Goal: Transaction & Acquisition: Obtain resource

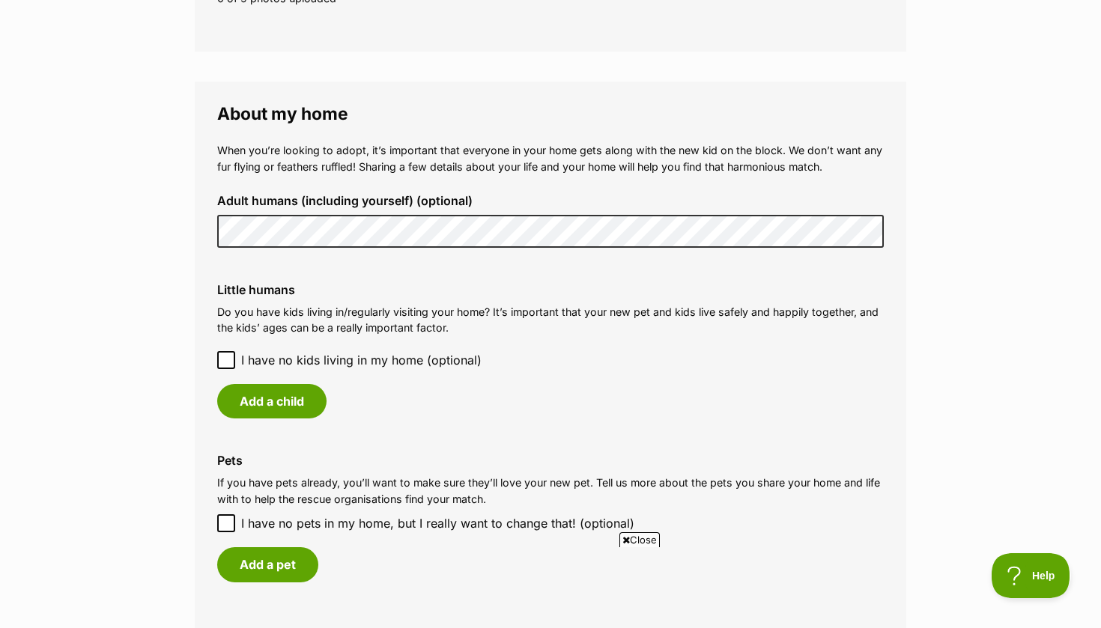
scroll to position [1031, 0]
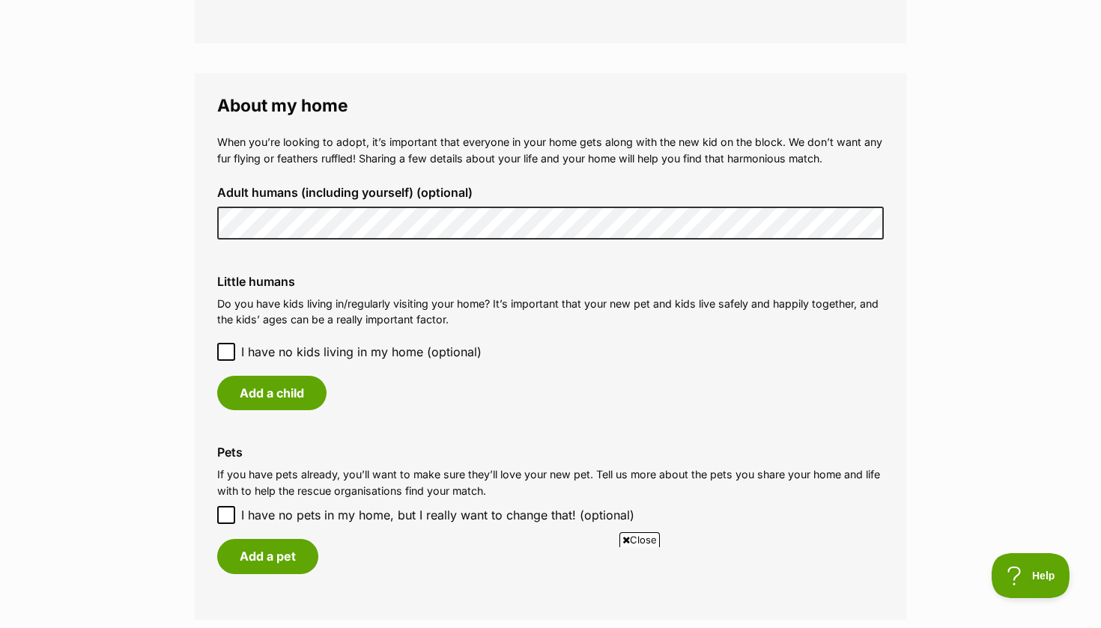
click at [181, 286] on main "My adopter profile Why do I need an adopter profile? Your adopter profile will …" at bounding box center [550, 152] width 1101 height 2153
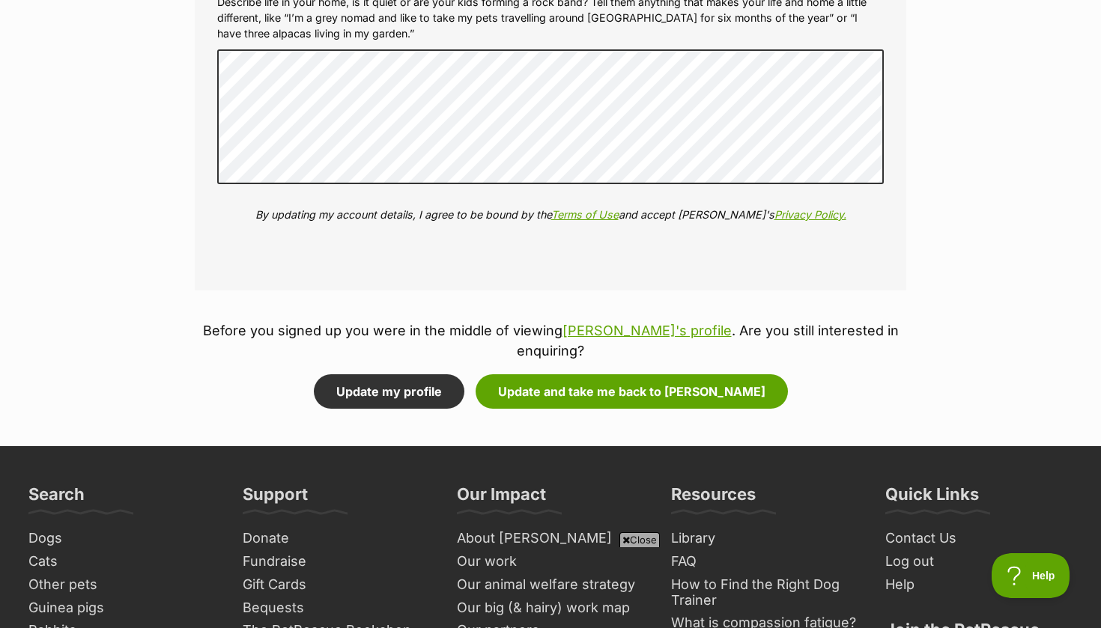
scroll to position [1813, 0]
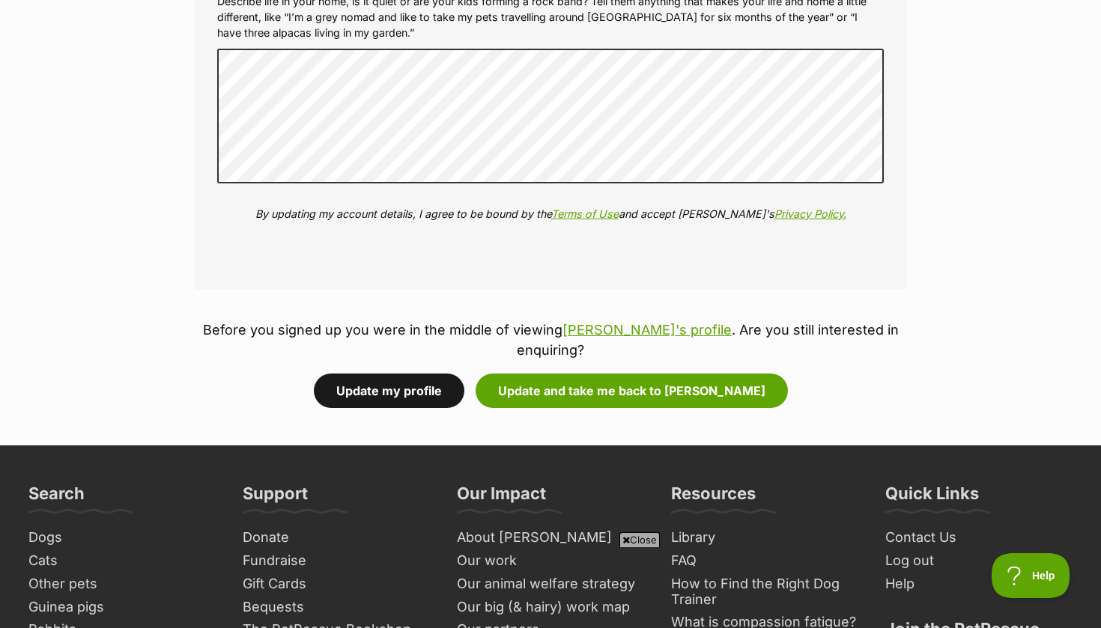
click at [410, 374] on button "Update my profile" at bounding box center [389, 391] width 151 height 34
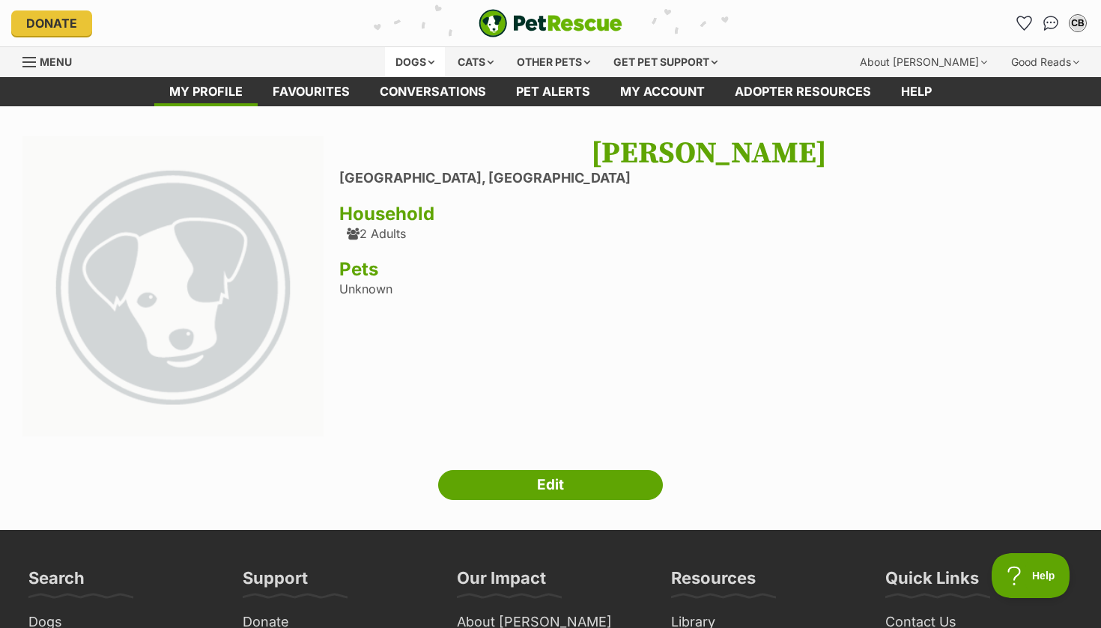
click at [416, 64] on div "Dogs" at bounding box center [415, 62] width 60 height 30
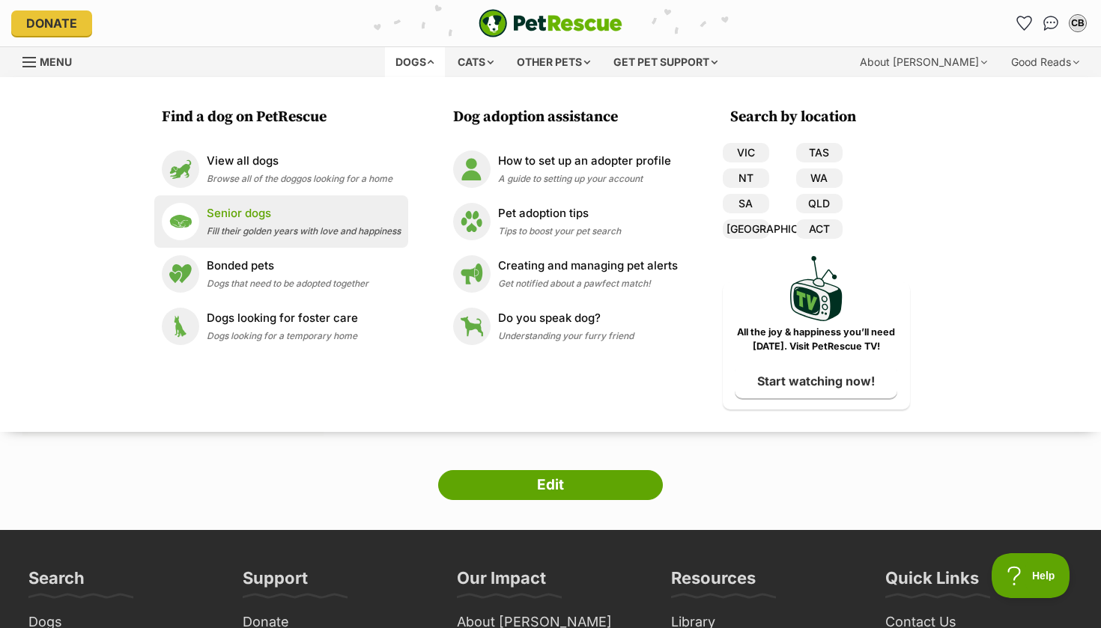
click at [288, 212] on p "Senior dogs" at bounding box center [304, 213] width 194 height 17
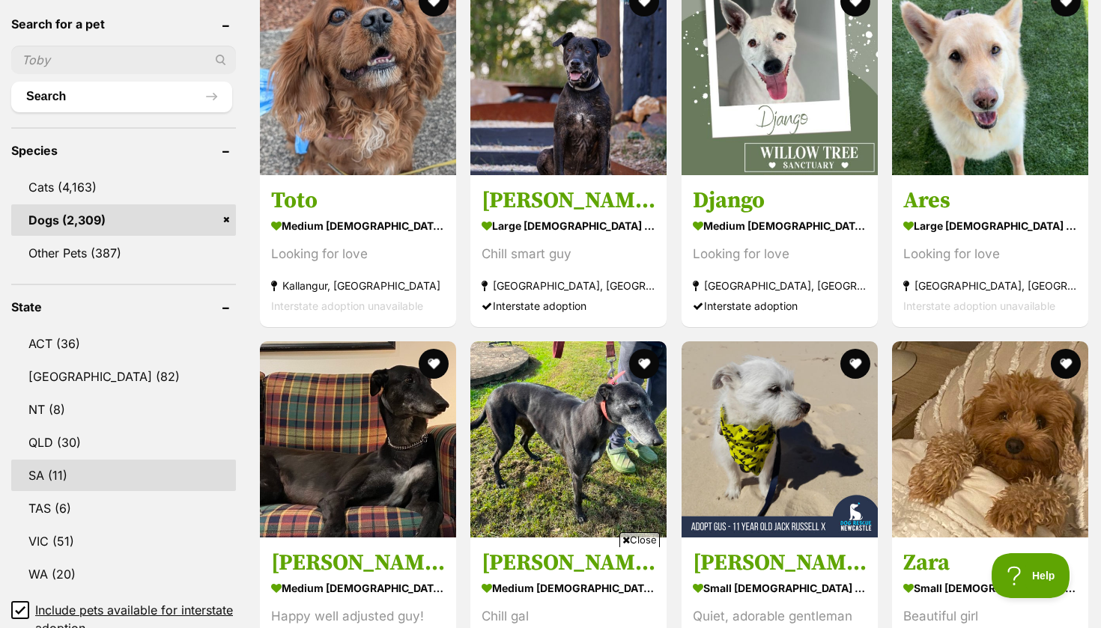
scroll to position [514, 0]
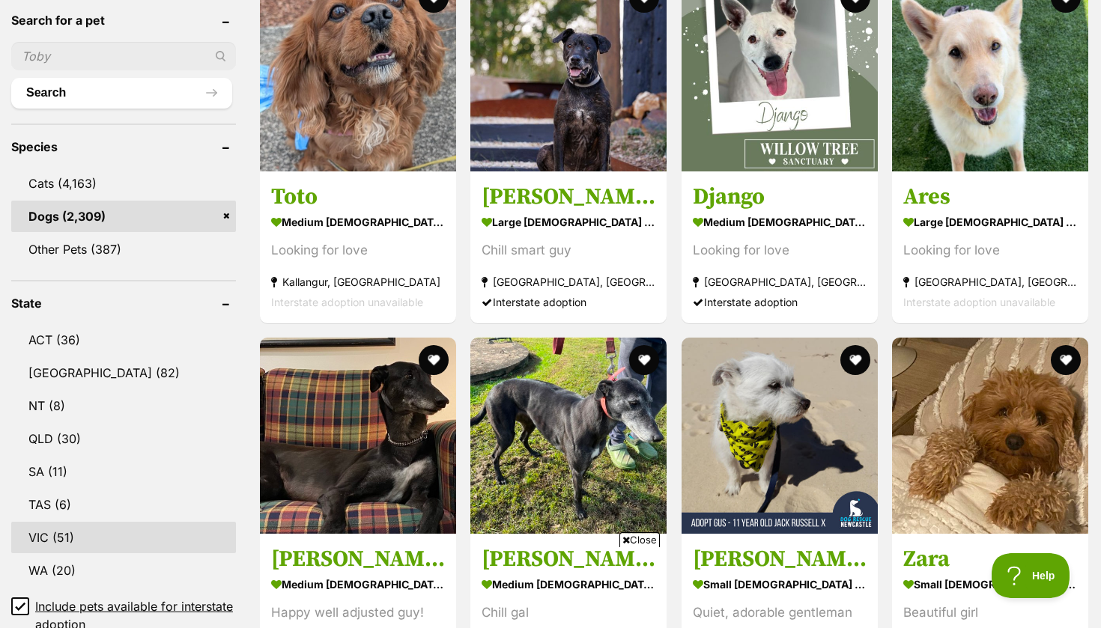
click at [68, 538] on link "VIC (51)" at bounding box center [123, 537] width 225 height 31
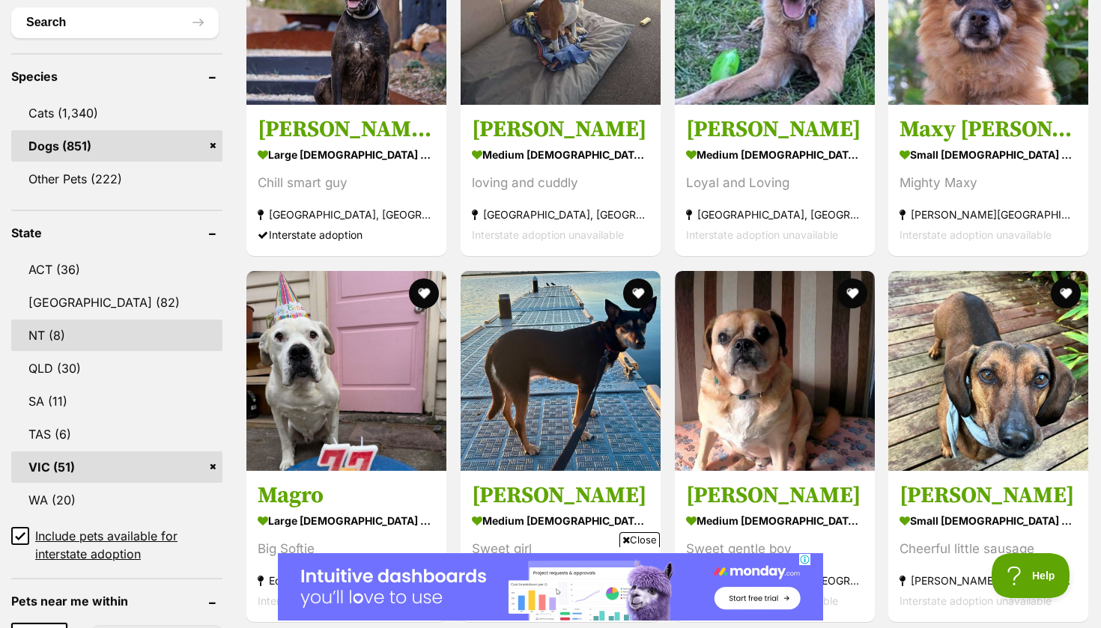
scroll to position [636, 0]
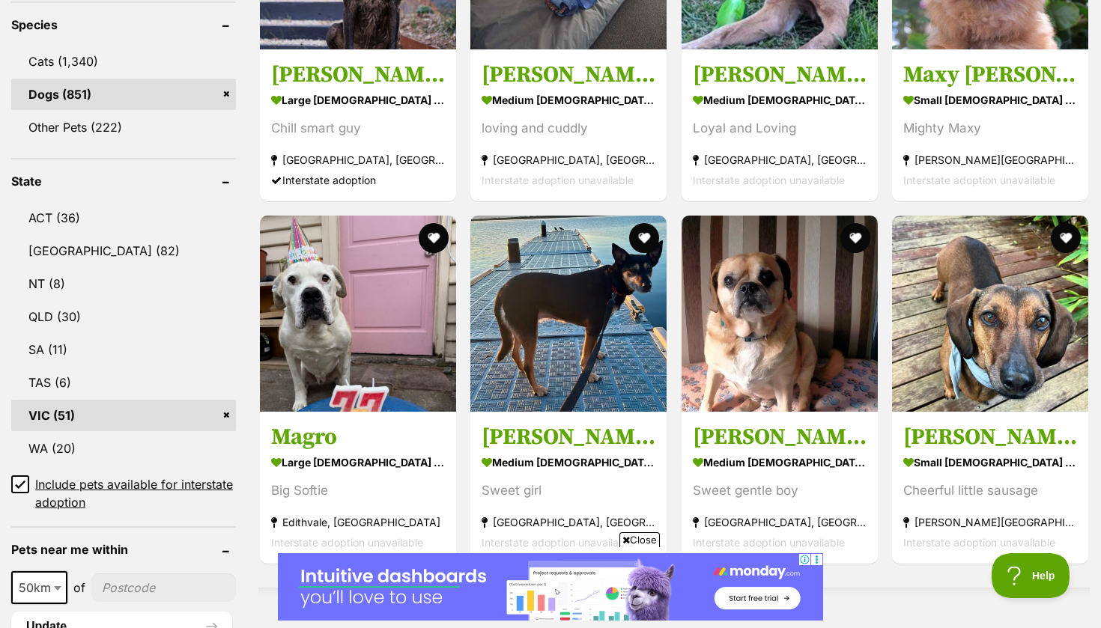
click at [16, 483] on icon at bounding box center [20, 484] width 10 height 10
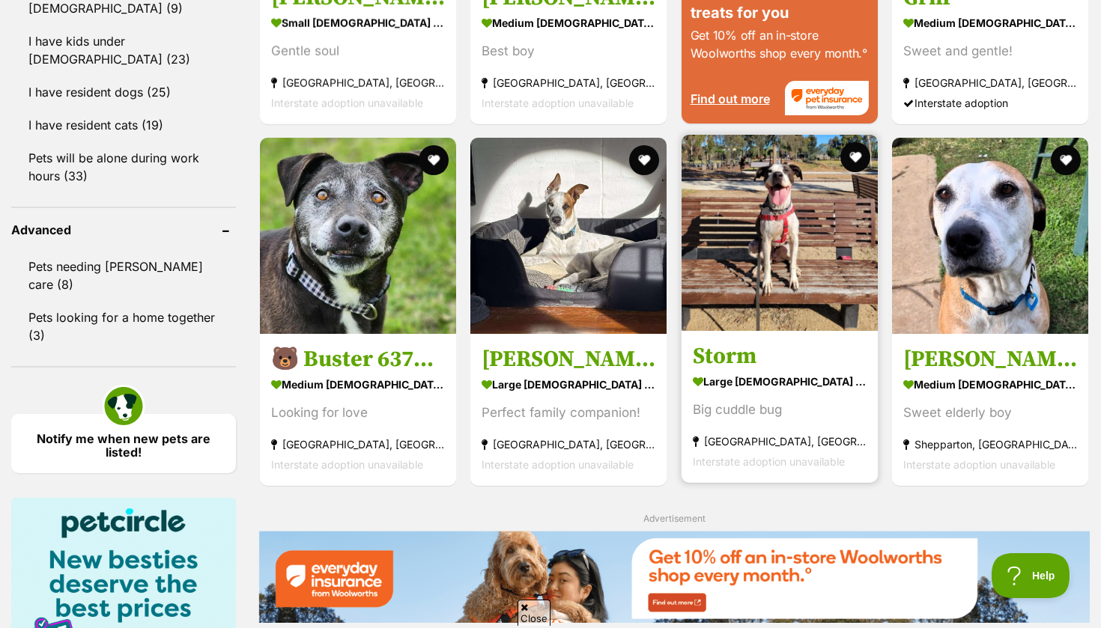
scroll to position [1625, 0]
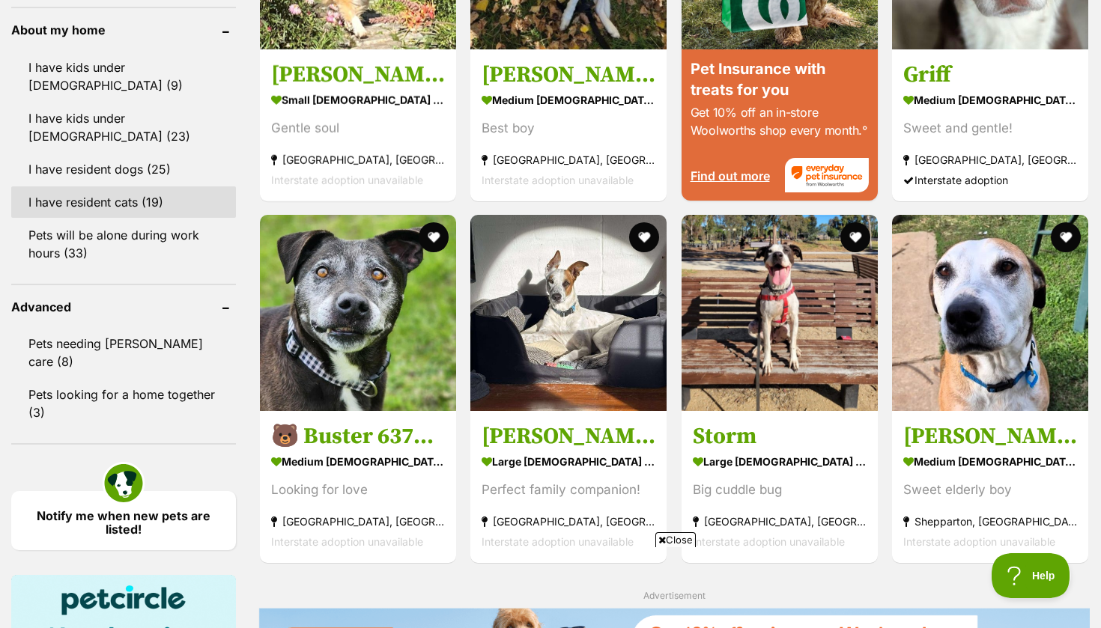
click at [77, 186] on link "I have resident cats (19)" at bounding box center [123, 201] width 225 height 31
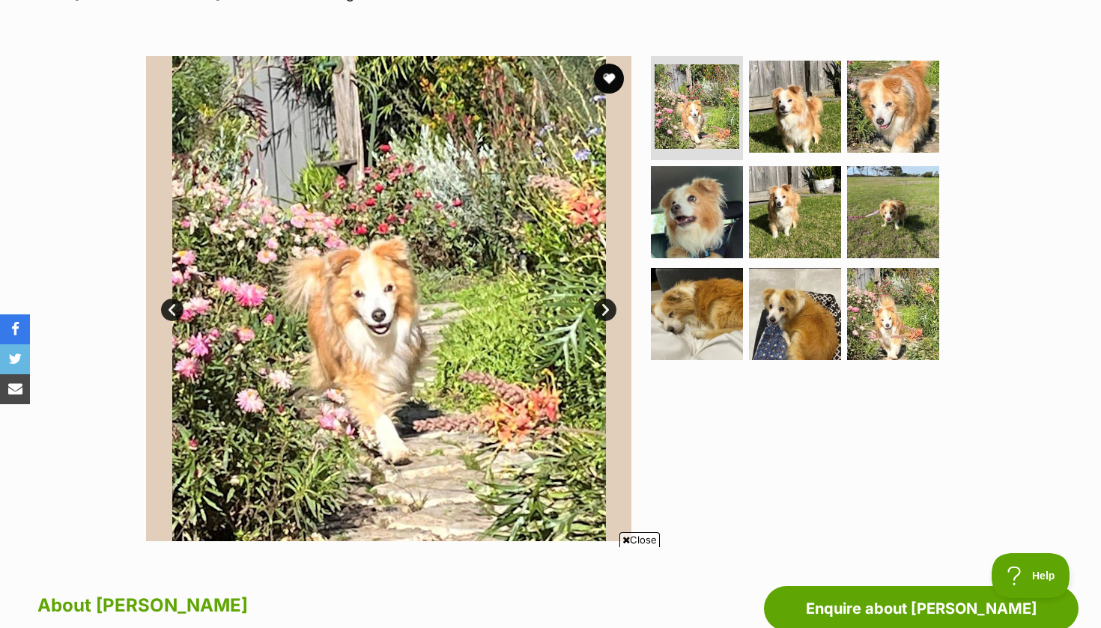
click at [611, 297] on img at bounding box center [388, 298] width 485 height 485
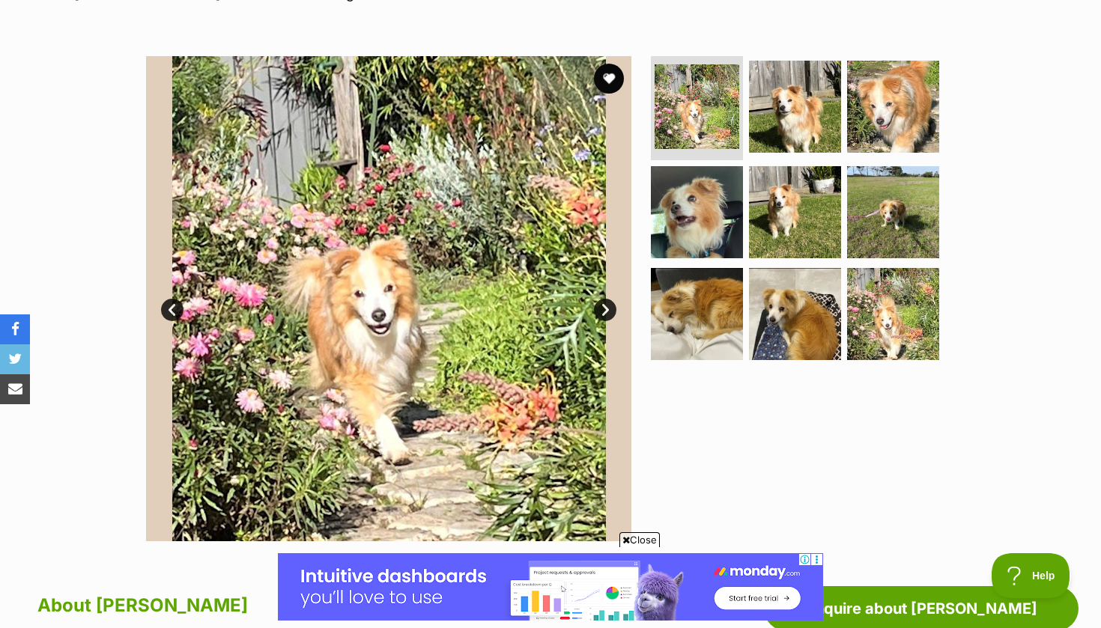
click at [605, 316] on link "Next" at bounding box center [605, 310] width 22 height 22
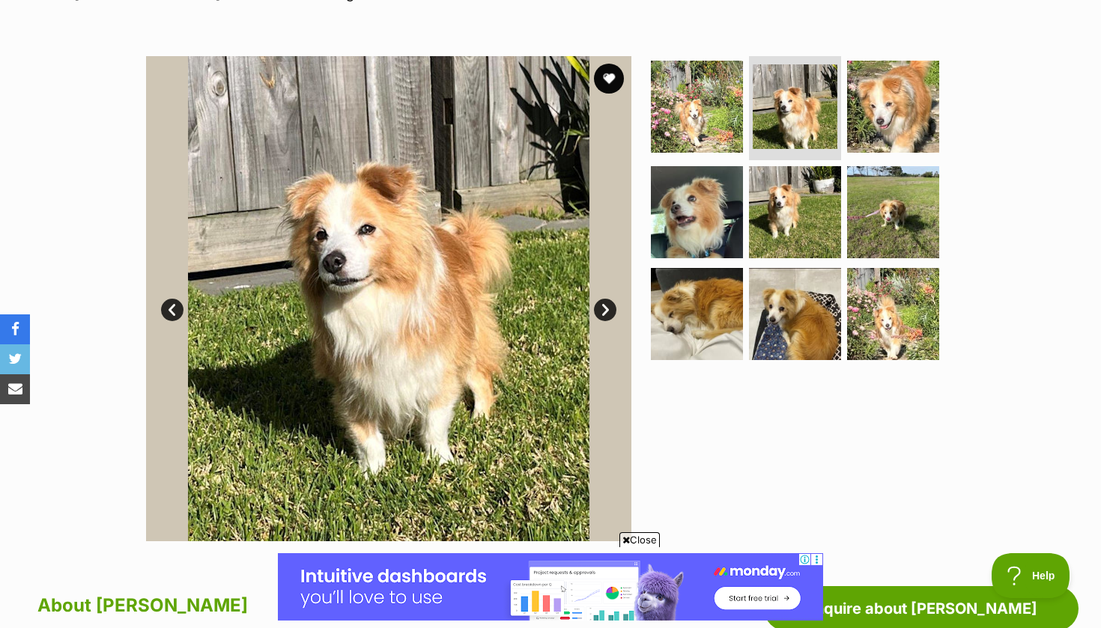
click at [605, 316] on link "Next" at bounding box center [605, 310] width 22 height 22
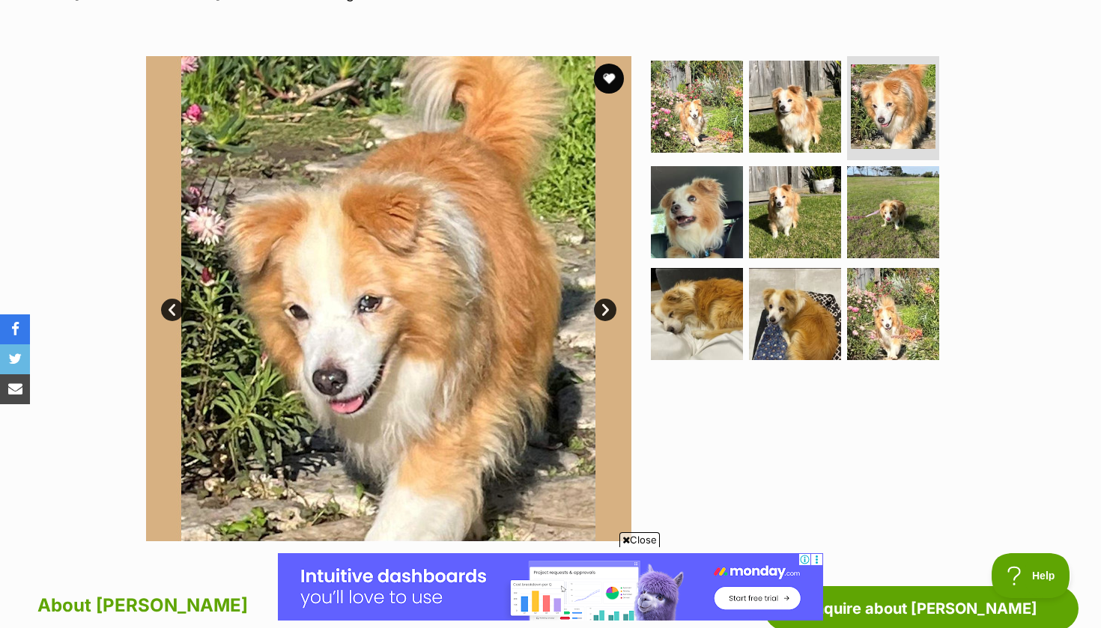
click at [605, 316] on link "Next" at bounding box center [605, 310] width 22 height 22
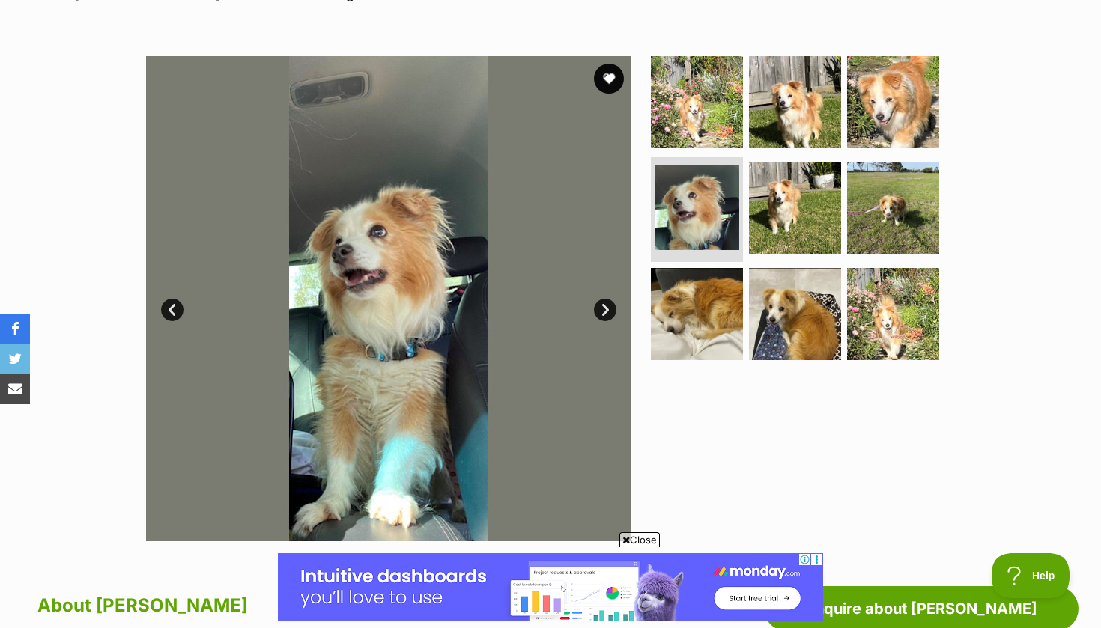
click at [605, 316] on link "Next" at bounding box center [605, 310] width 22 height 22
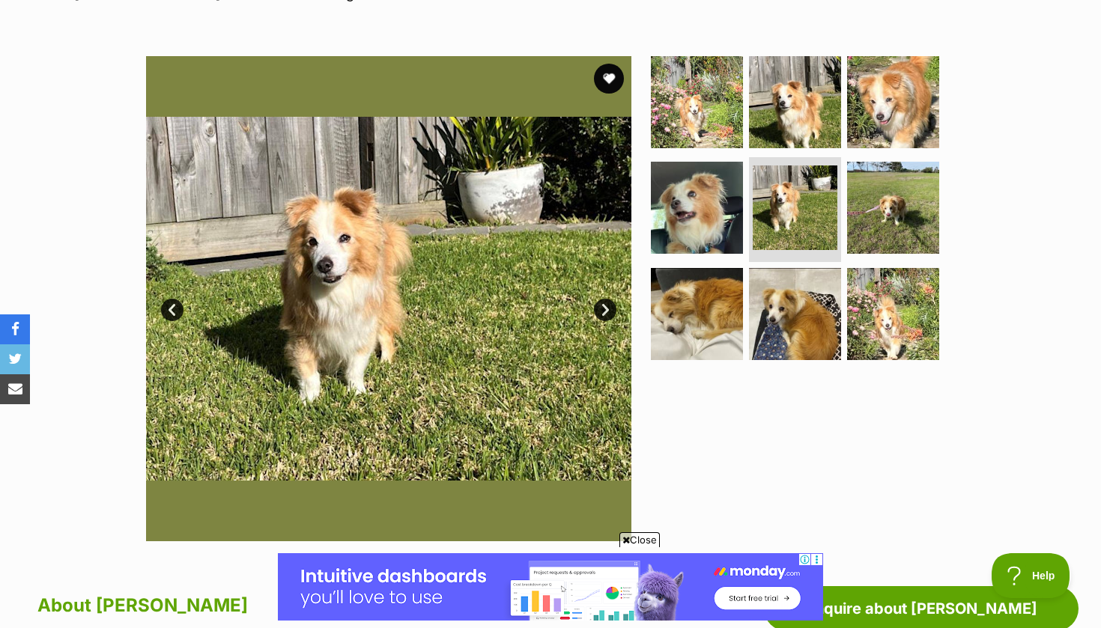
click at [605, 316] on link "Next" at bounding box center [605, 310] width 22 height 22
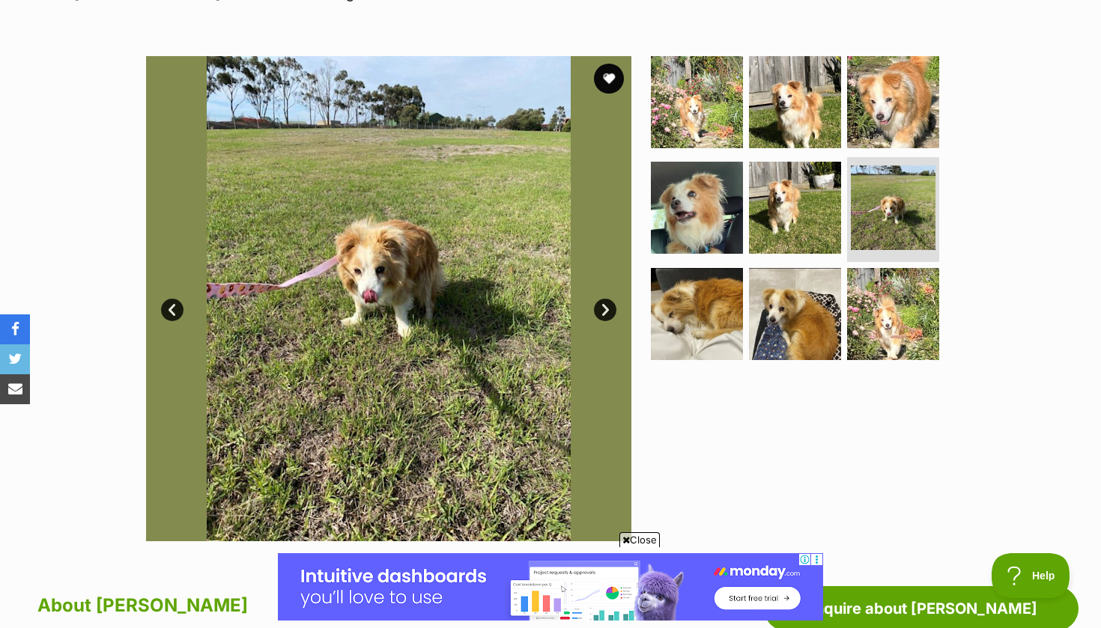
click at [605, 316] on link "Next" at bounding box center [605, 310] width 22 height 22
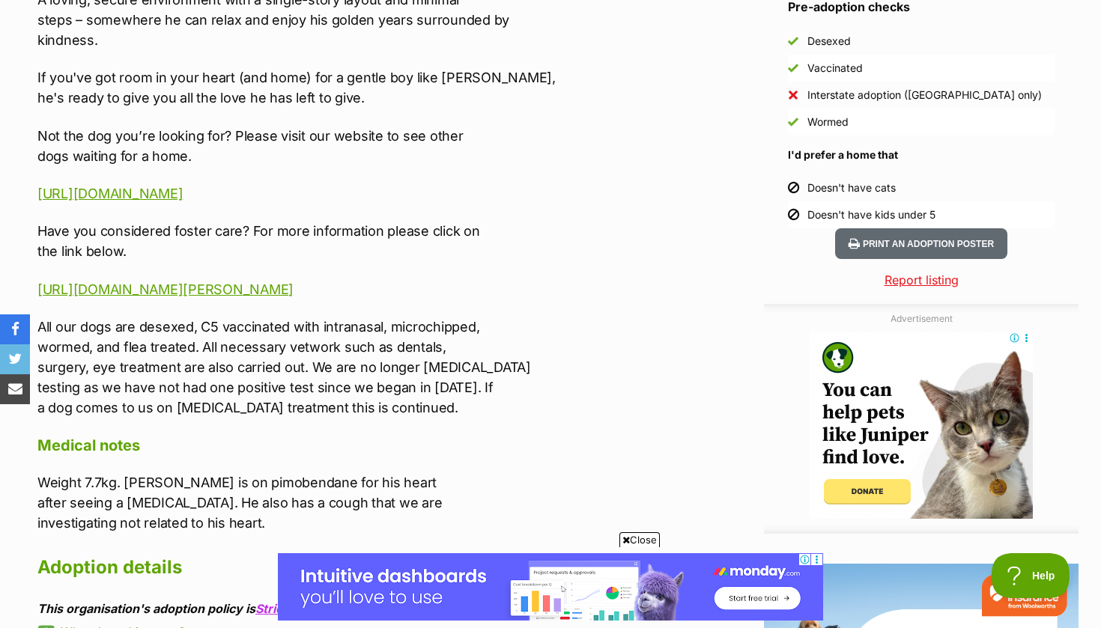
scroll to position [1350, 0]
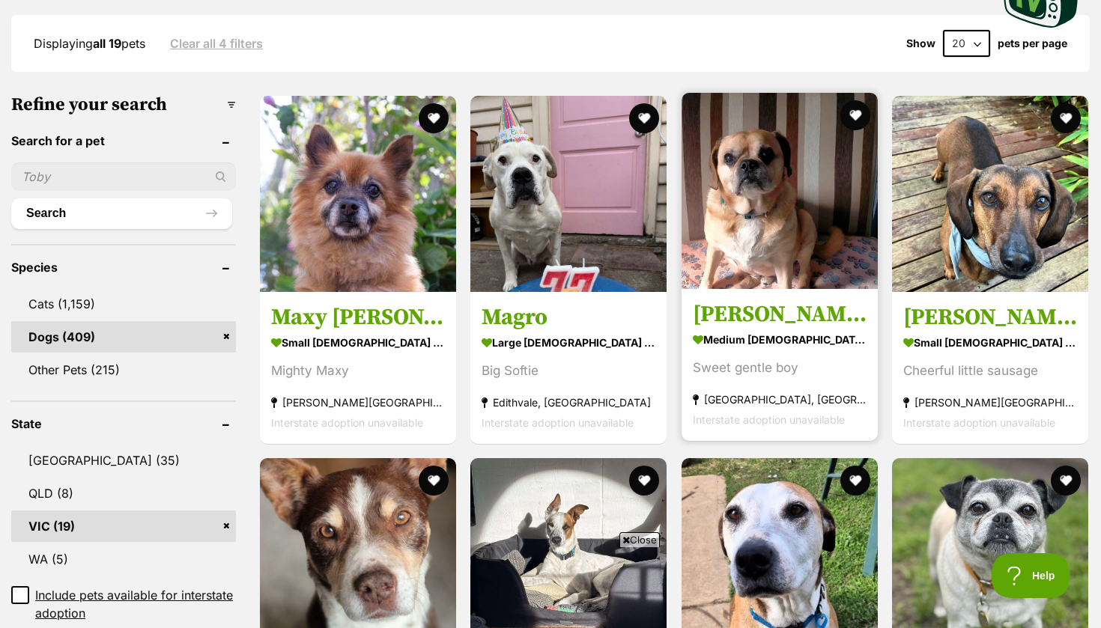
scroll to position [387, 0]
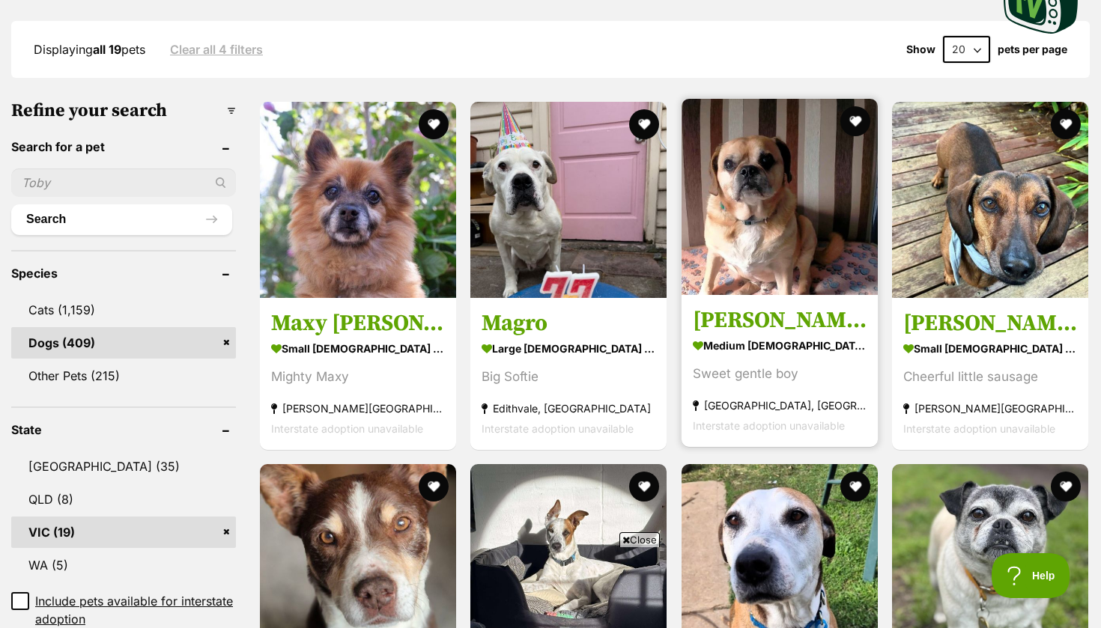
click at [773, 198] on img at bounding box center [780, 197] width 196 height 196
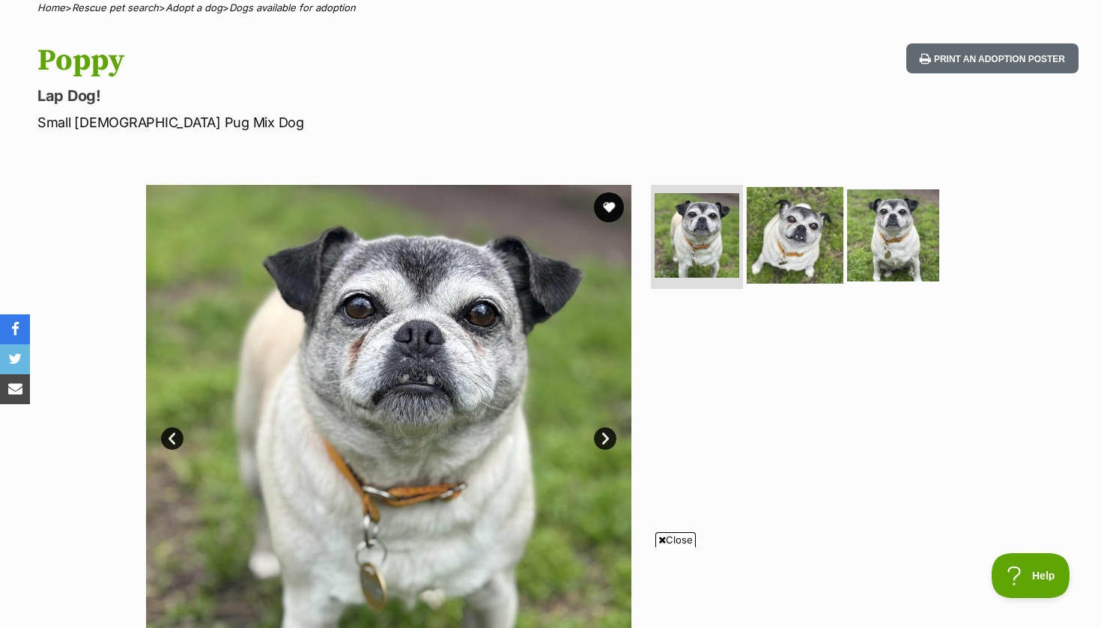
scroll to position [147, 0]
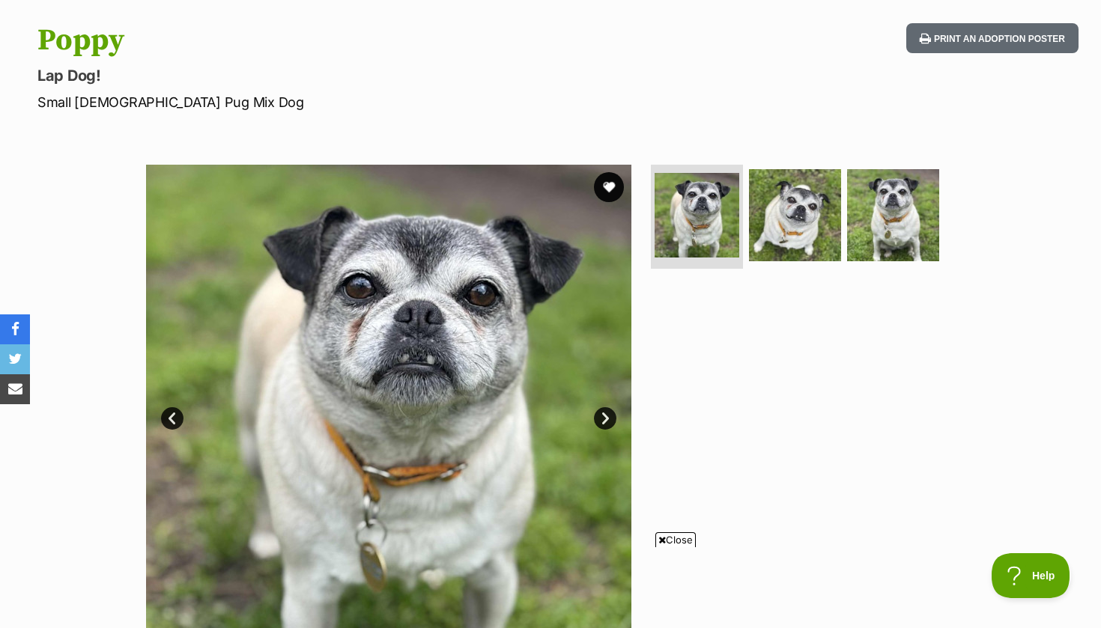
click at [603, 415] on link "Next" at bounding box center [605, 418] width 22 height 22
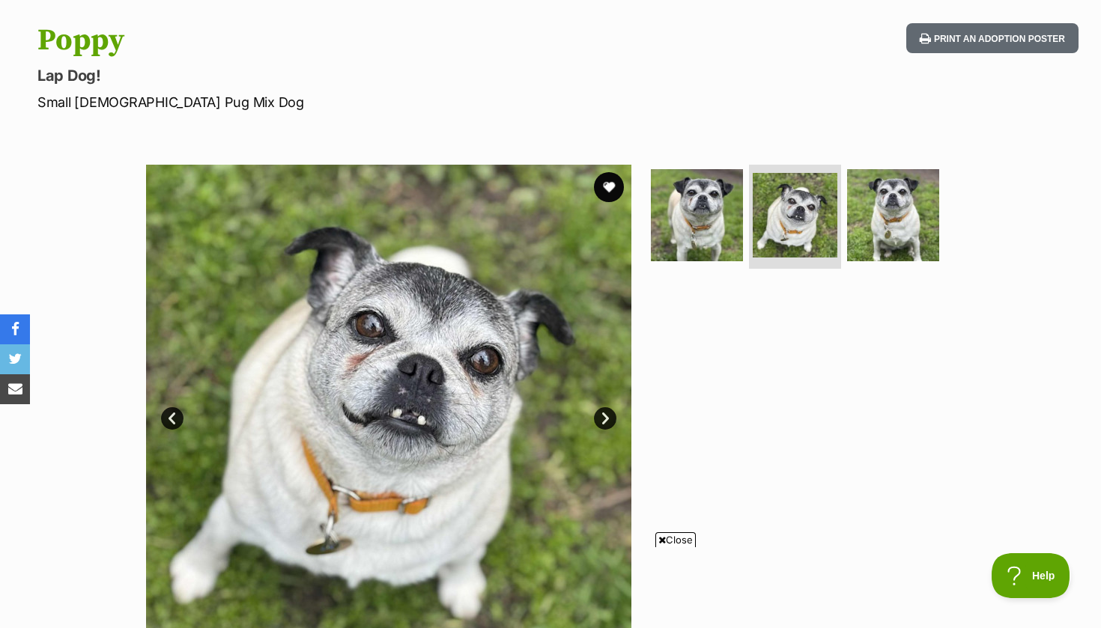
click at [604, 402] on img at bounding box center [388, 407] width 485 height 485
click at [604, 414] on link "Next" at bounding box center [605, 418] width 22 height 22
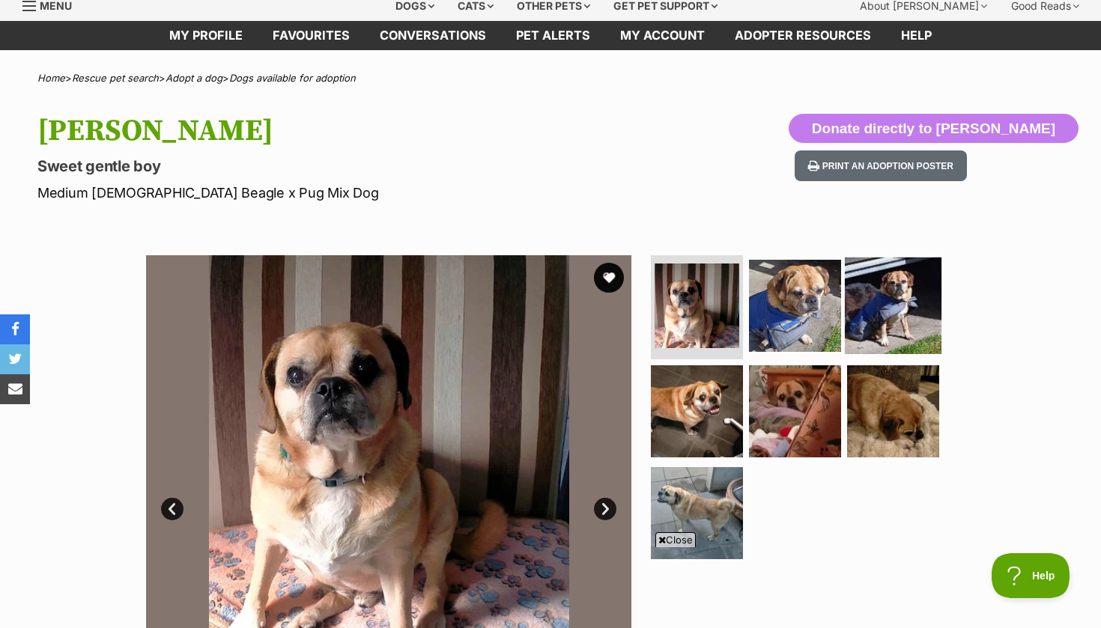
click at [903, 316] on img at bounding box center [893, 305] width 97 height 97
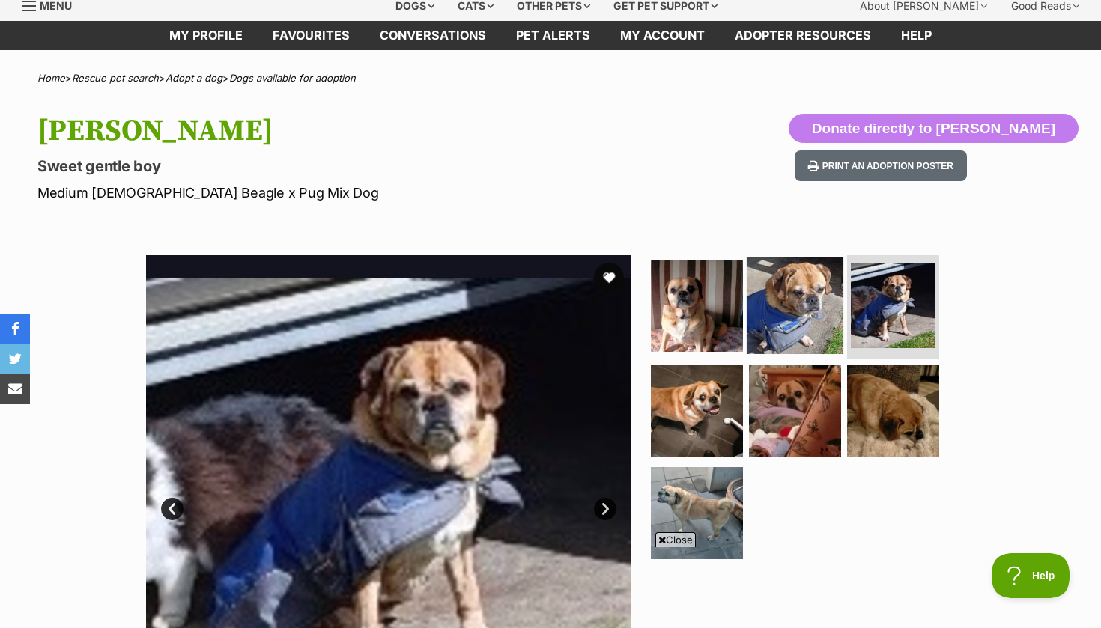
click at [811, 309] on img at bounding box center [795, 305] width 97 height 97
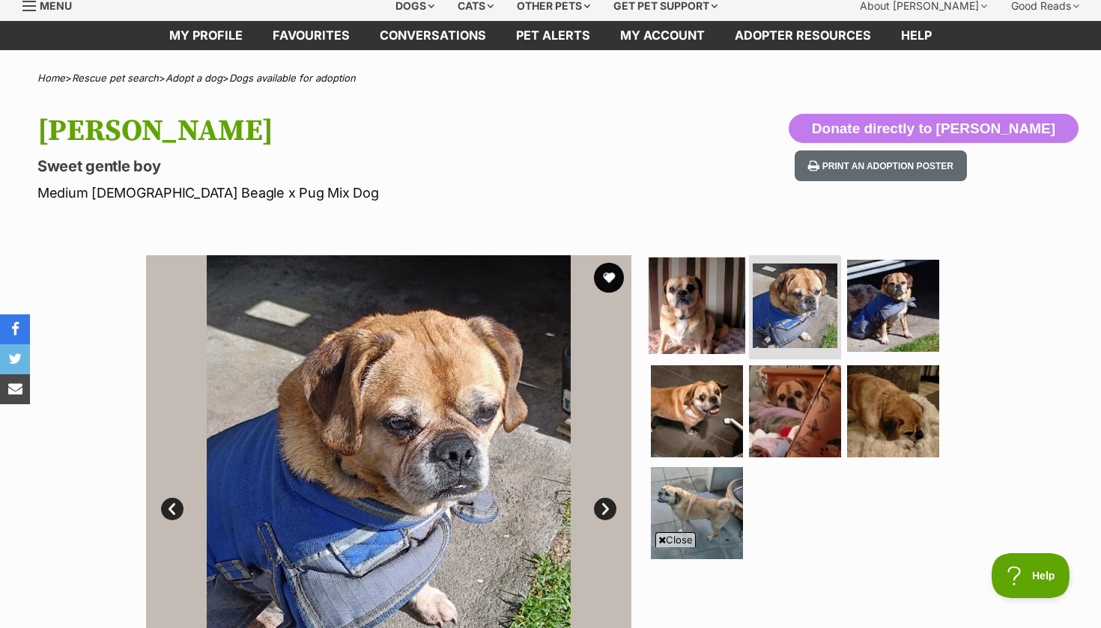
click at [715, 306] on img at bounding box center [697, 305] width 97 height 97
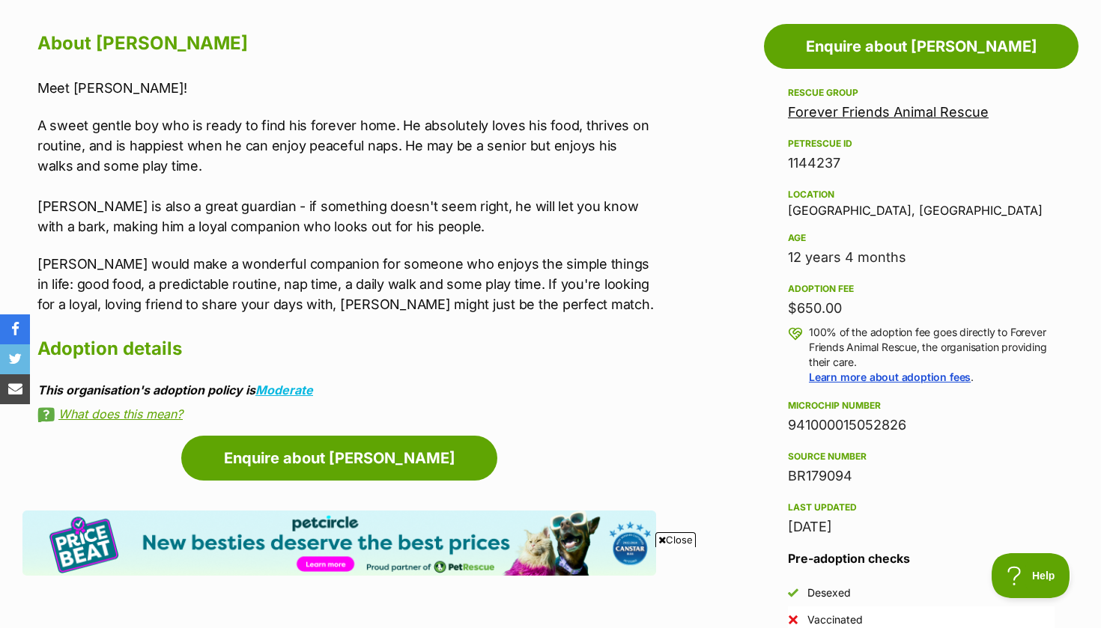
scroll to position [819, 0]
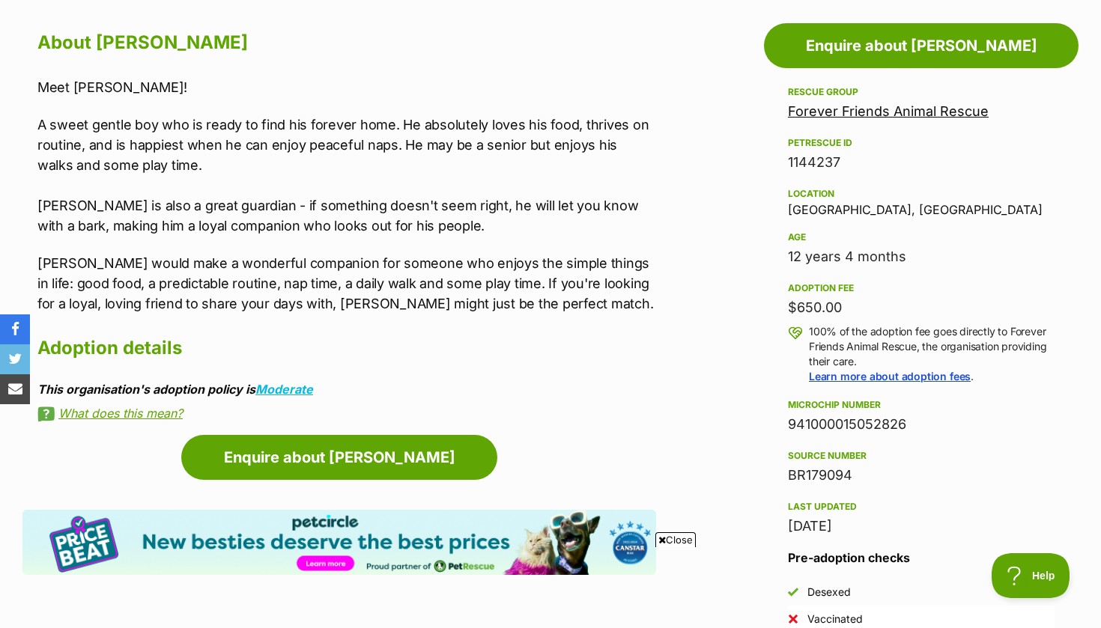
click at [157, 413] on link "What does this mean?" at bounding box center [346, 413] width 619 height 13
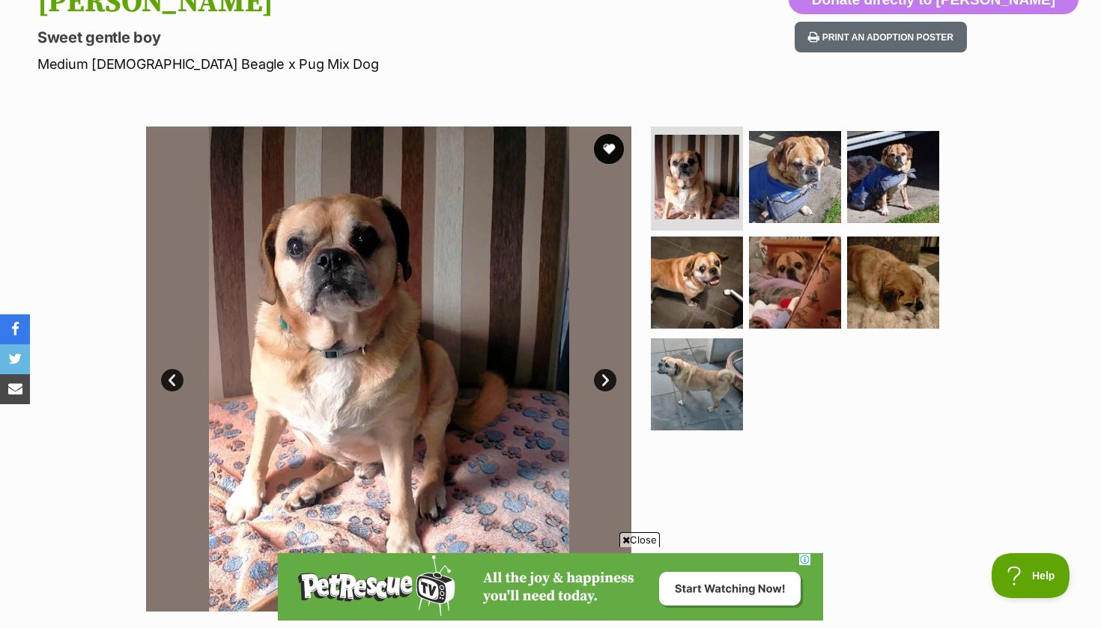
scroll to position [0, 0]
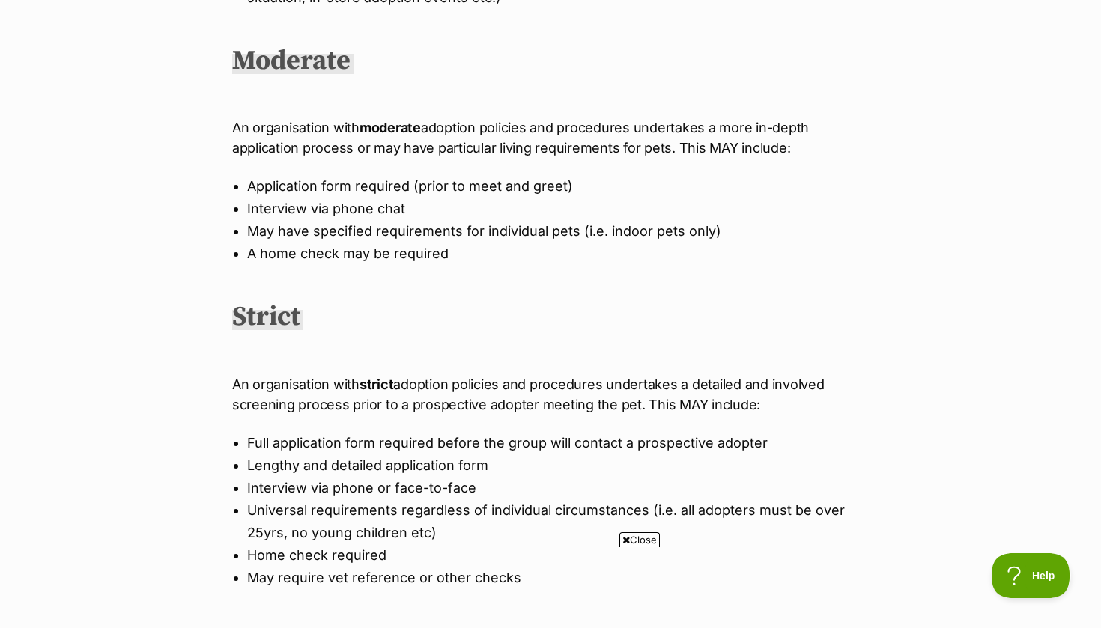
scroll to position [748, 0]
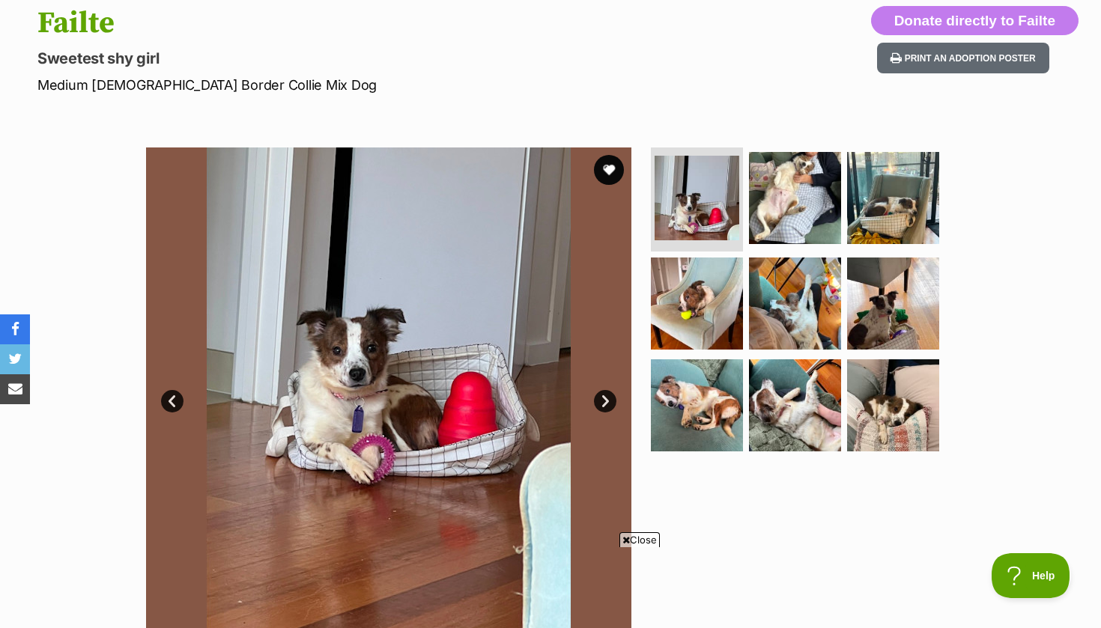
scroll to position [214, 0]
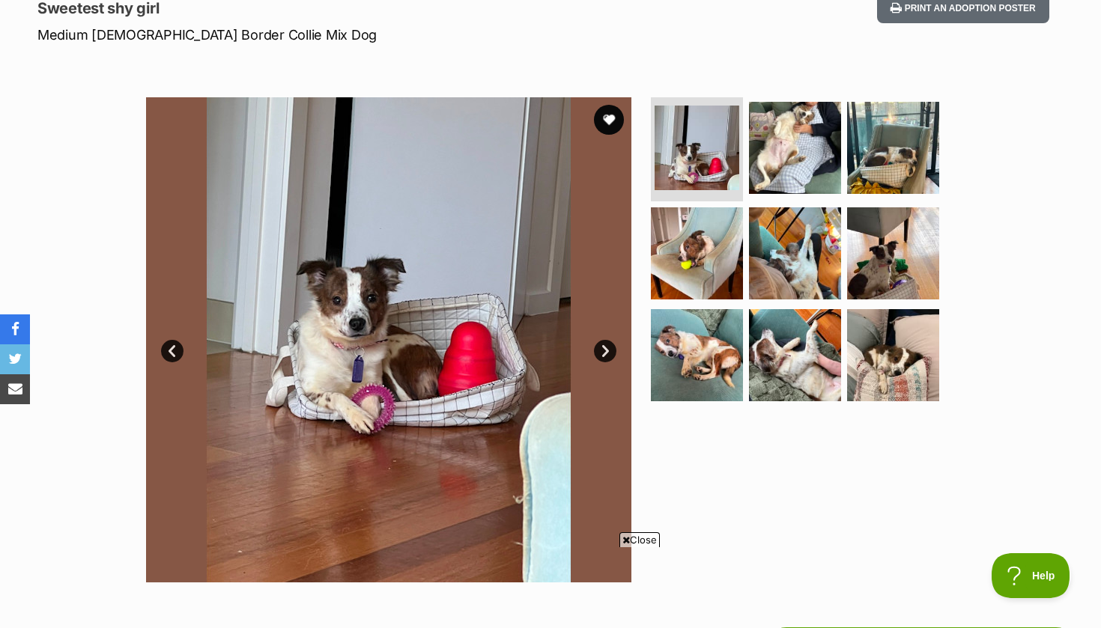
click at [607, 348] on link "Next" at bounding box center [605, 351] width 22 height 22
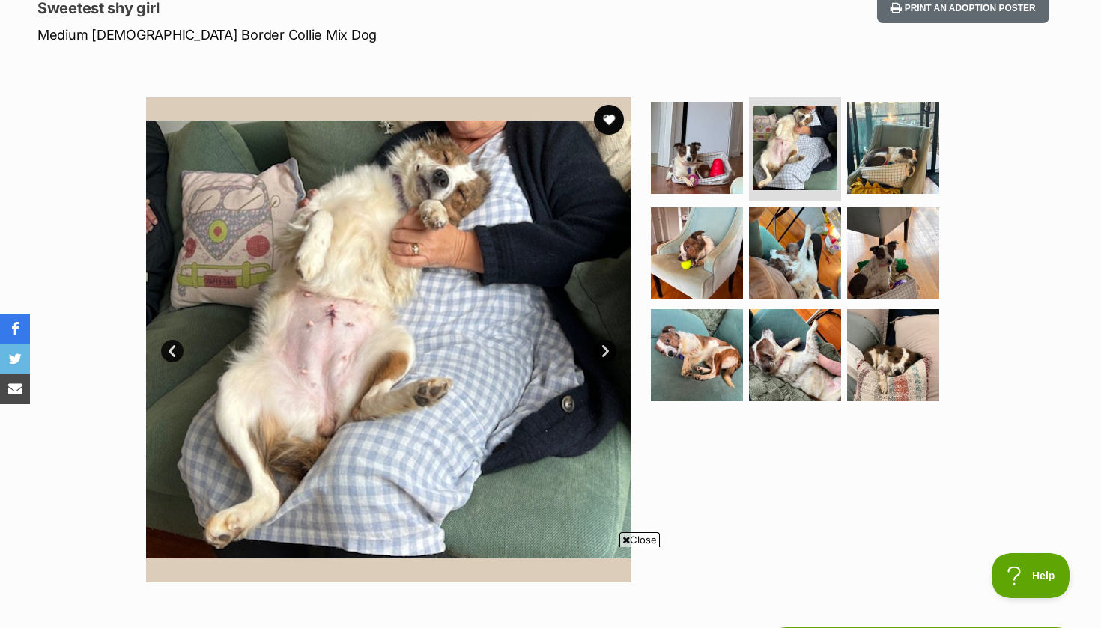
click at [607, 348] on link "Next" at bounding box center [605, 351] width 22 height 22
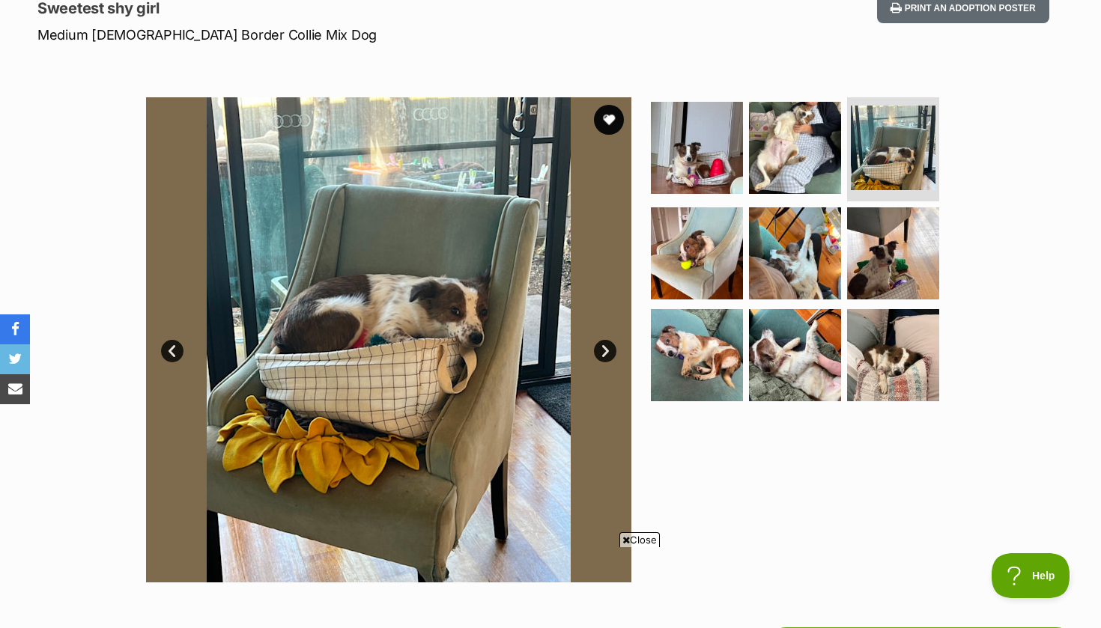
click at [607, 348] on link "Next" at bounding box center [605, 351] width 22 height 22
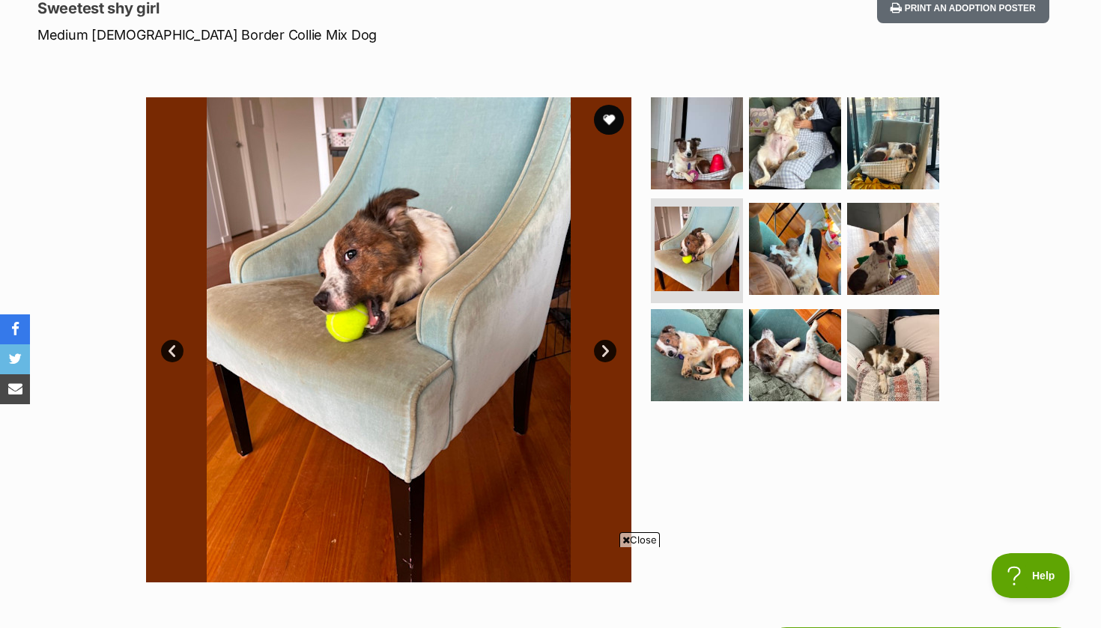
click at [607, 348] on link "Next" at bounding box center [605, 351] width 22 height 22
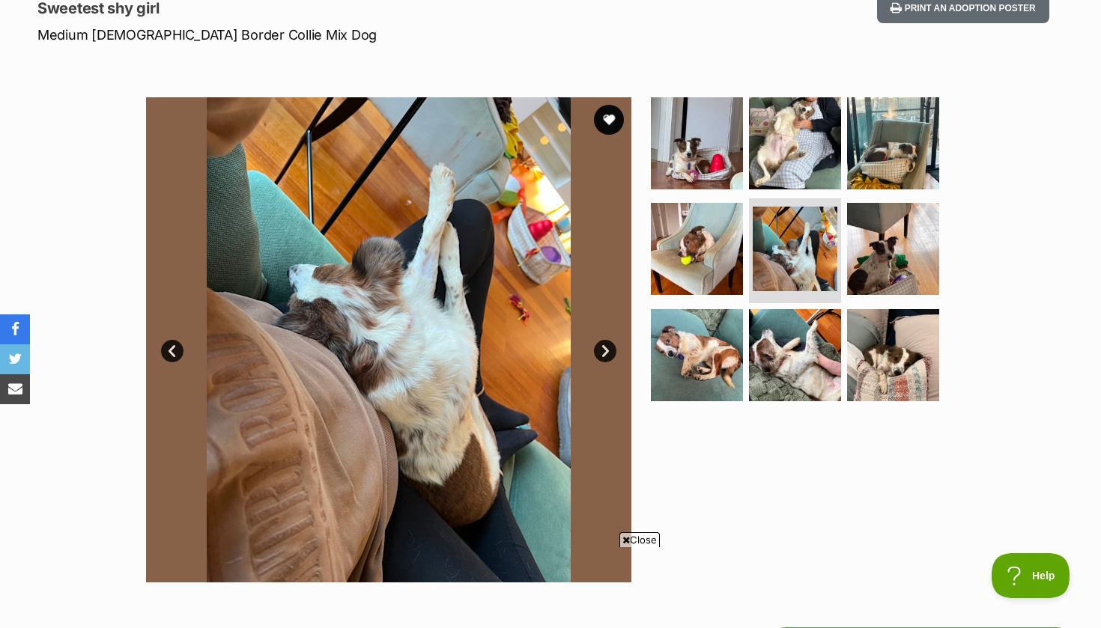
click at [607, 348] on link "Next" at bounding box center [605, 351] width 22 height 22
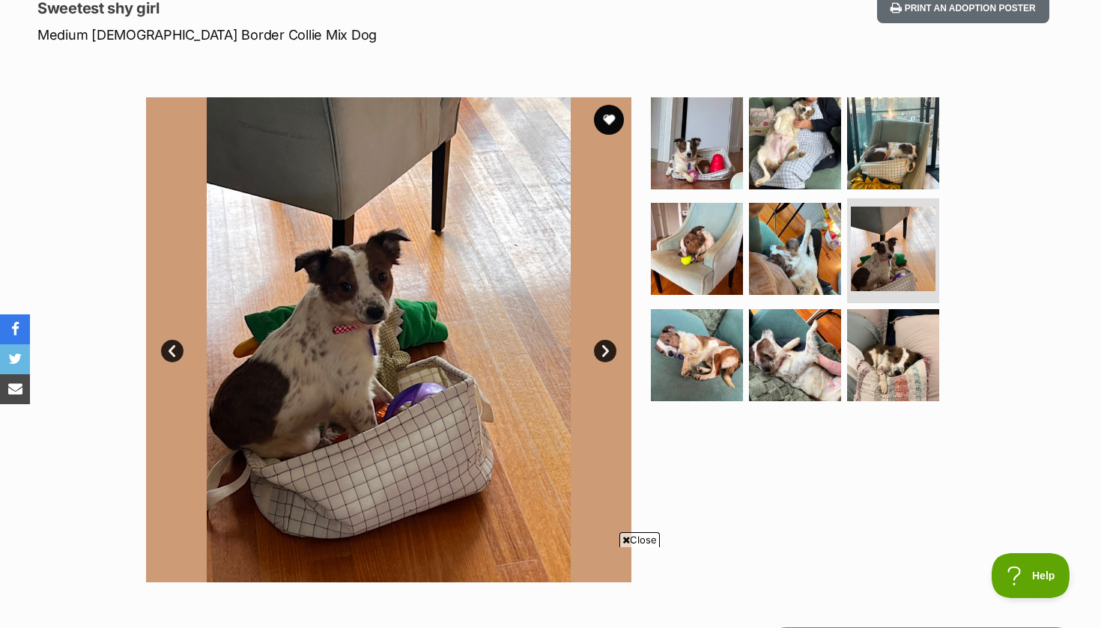
click at [607, 348] on link "Next" at bounding box center [605, 351] width 22 height 22
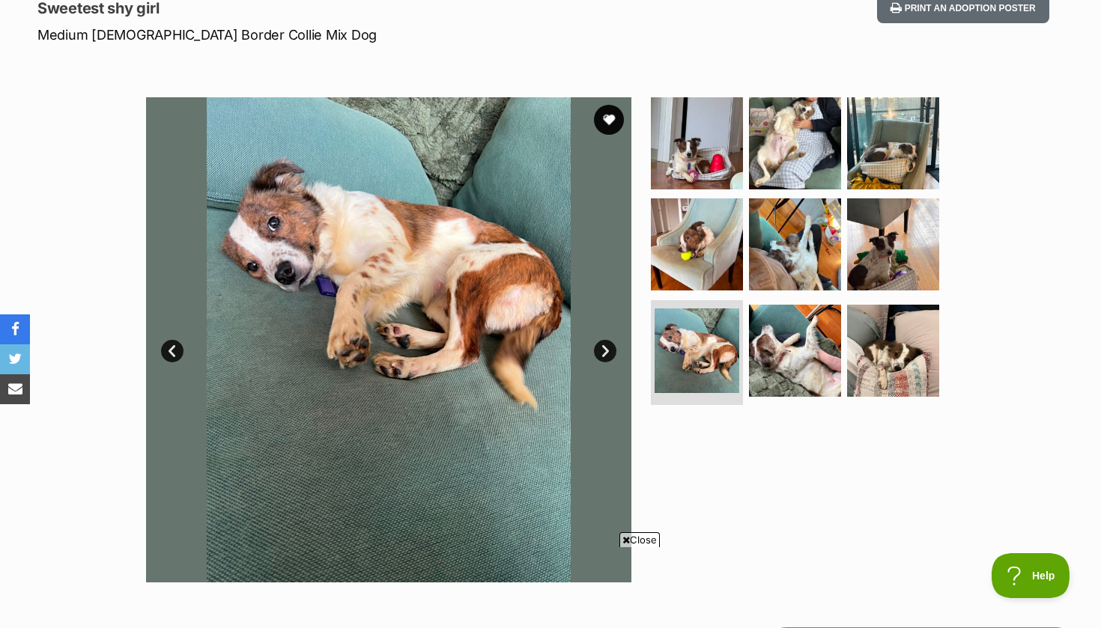
click at [607, 348] on link "Next" at bounding box center [605, 351] width 22 height 22
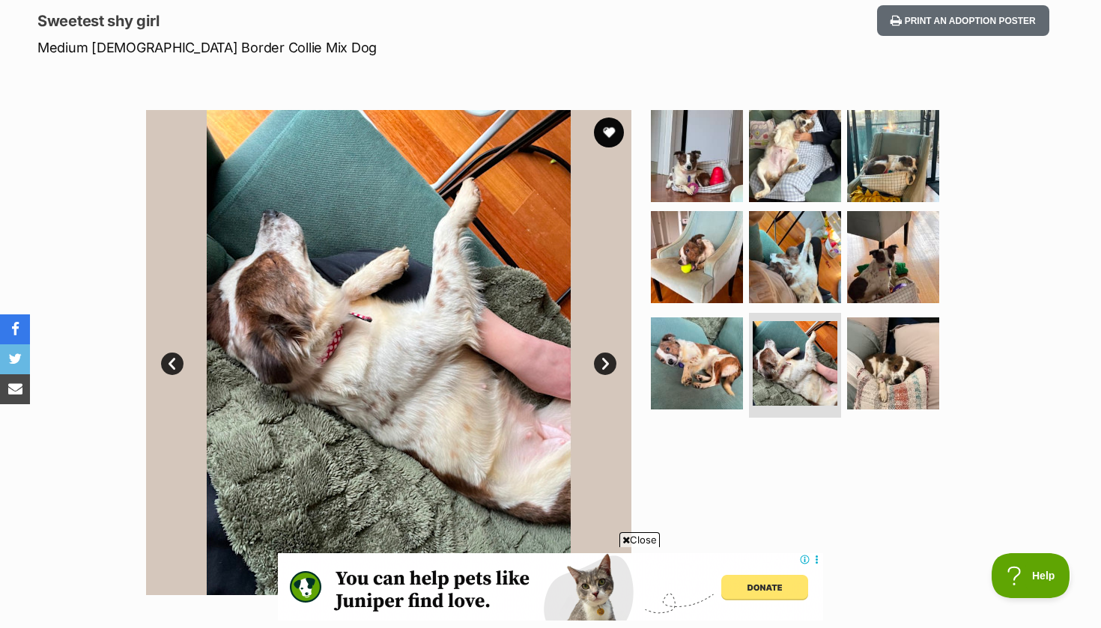
scroll to position [0, 0]
click at [607, 353] on link "Next" at bounding box center [605, 364] width 22 height 22
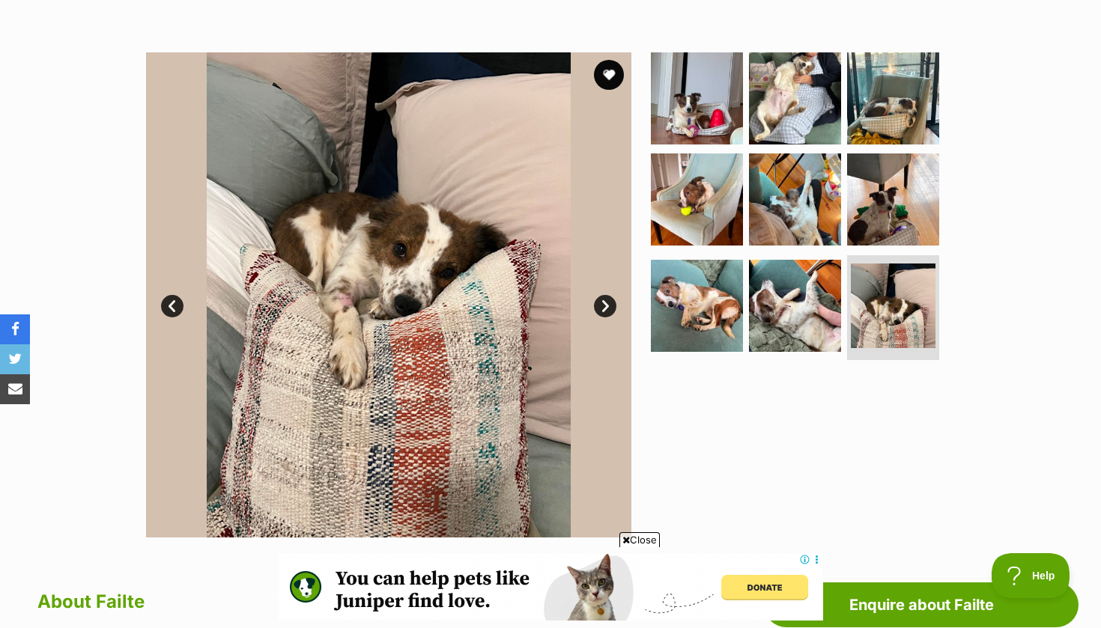
scroll to position [252, 0]
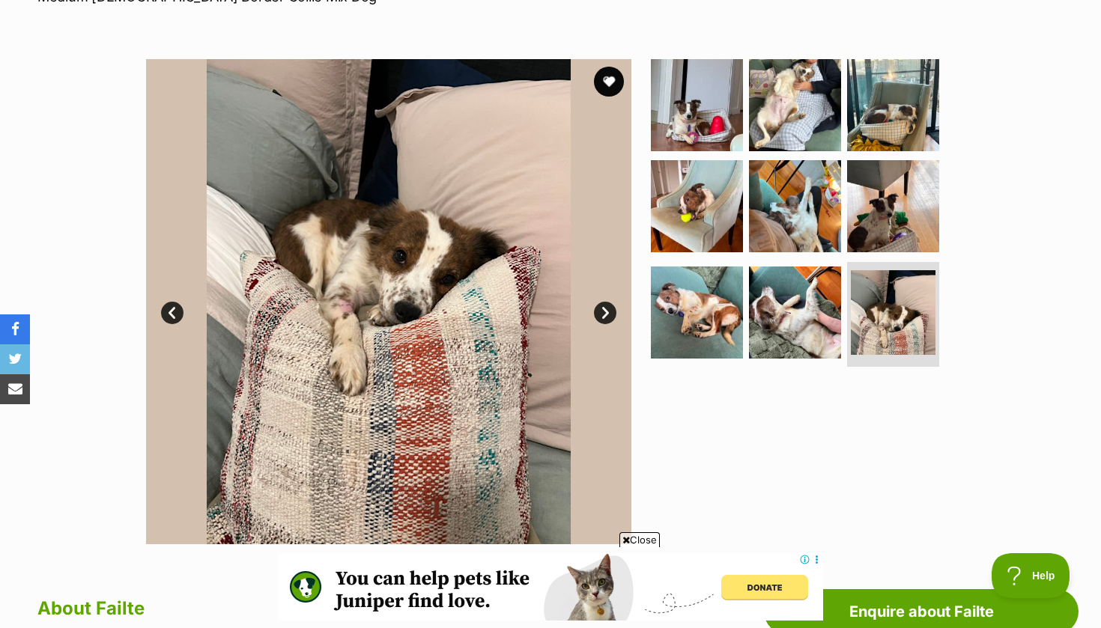
click at [606, 318] on link "Next" at bounding box center [605, 313] width 22 height 22
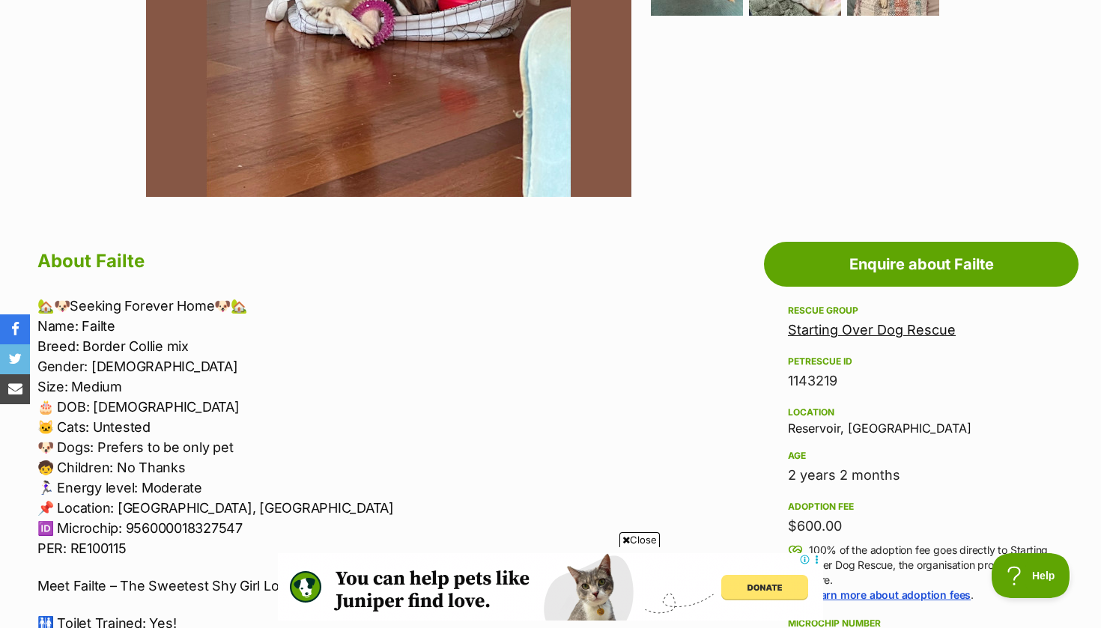
scroll to position [607, 0]
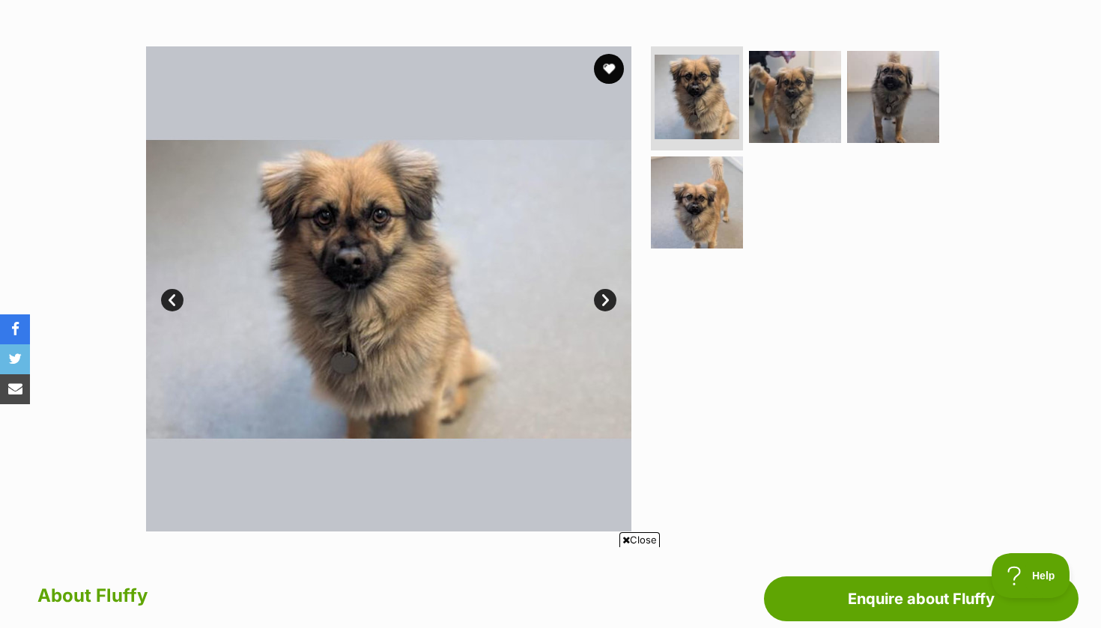
scroll to position [264, 0]
click at [593, 287] on img at bounding box center [388, 289] width 485 height 485
click at [601, 294] on link "Next" at bounding box center [605, 301] width 22 height 22
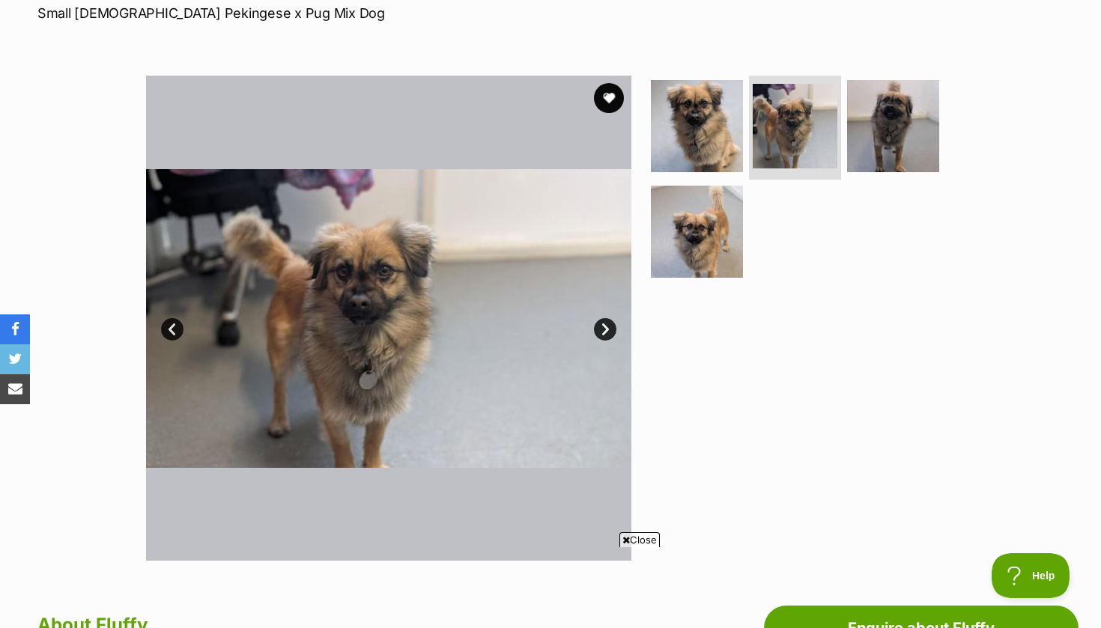
scroll to position [235, 0]
click at [600, 327] on link "Next" at bounding box center [605, 330] width 22 height 22
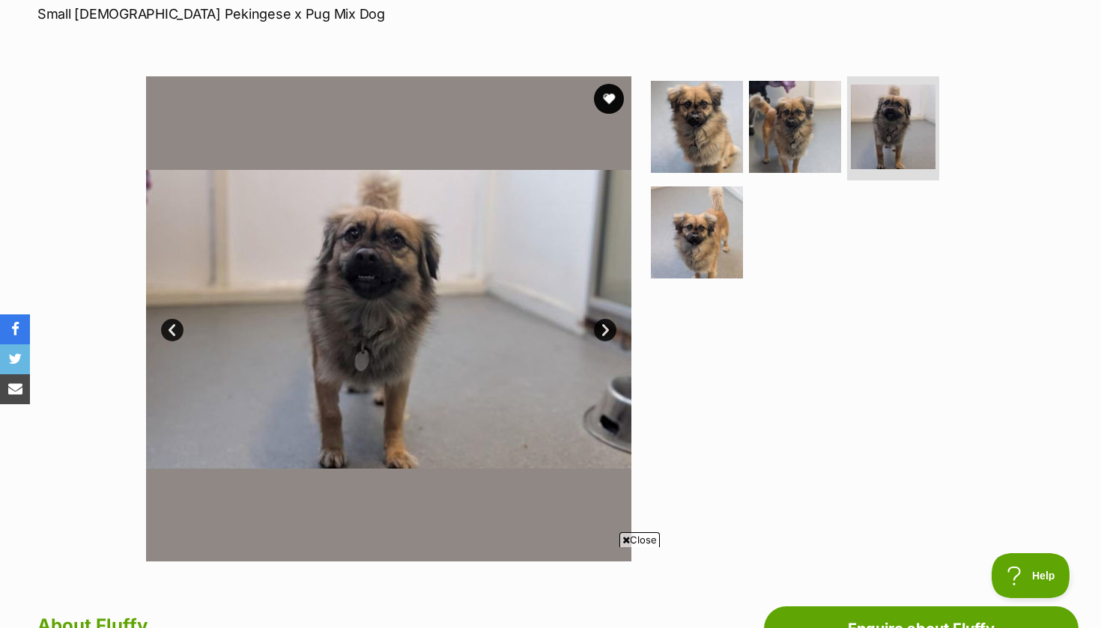
click at [604, 339] on div "Available 3 of 4 images 3 of 4 images 3 of 4 images 3 of 4 images Next Prev 1 2…" at bounding box center [388, 318] width 485 height 485
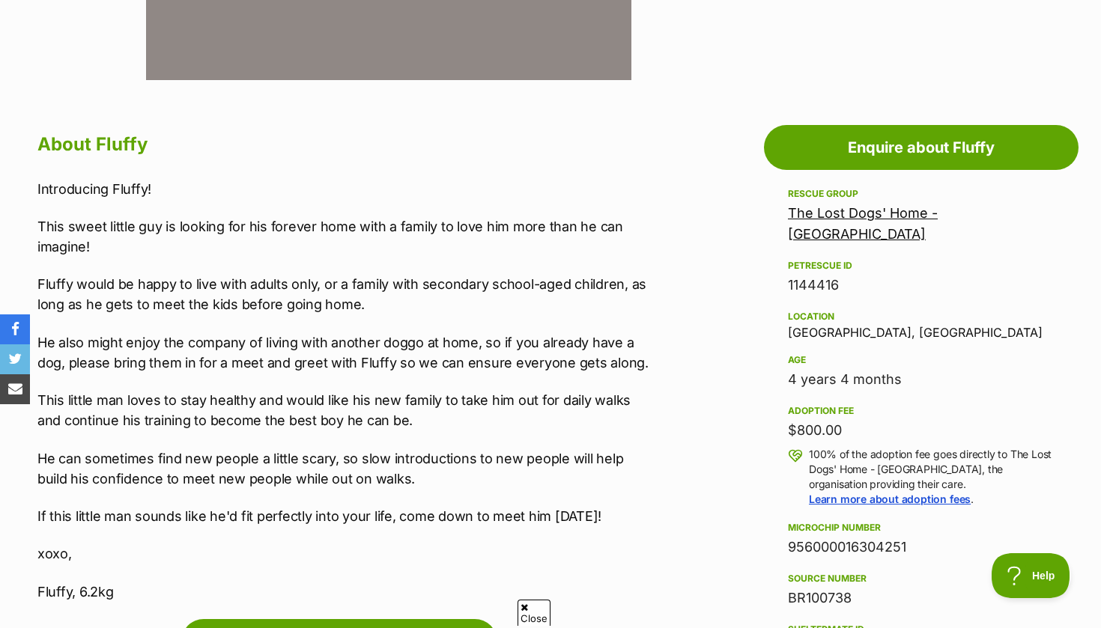
scroll to position [0, 0]
click at [811, 222] on div "Rescue group The Lost Dogs' Home - North Melbourne PetRescue ID 1144416 Locatio…" at bounding box center [921, 448] width 267 height 526
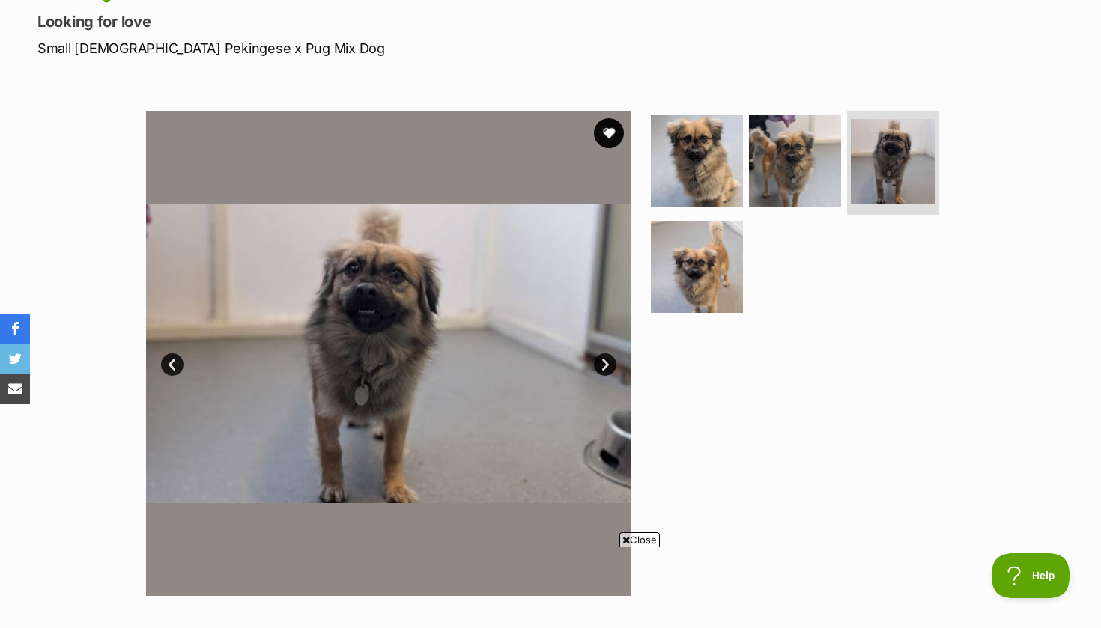
scroll to position [199, 0]
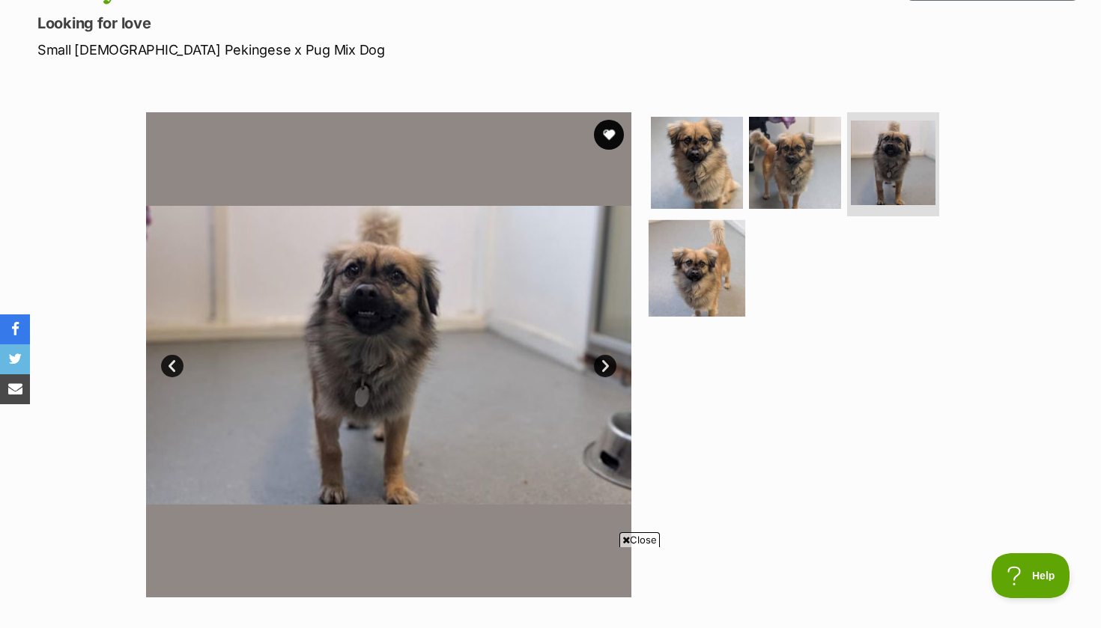
click at [717, 261] on img at bounding box center [697, 268] width 97 height 97
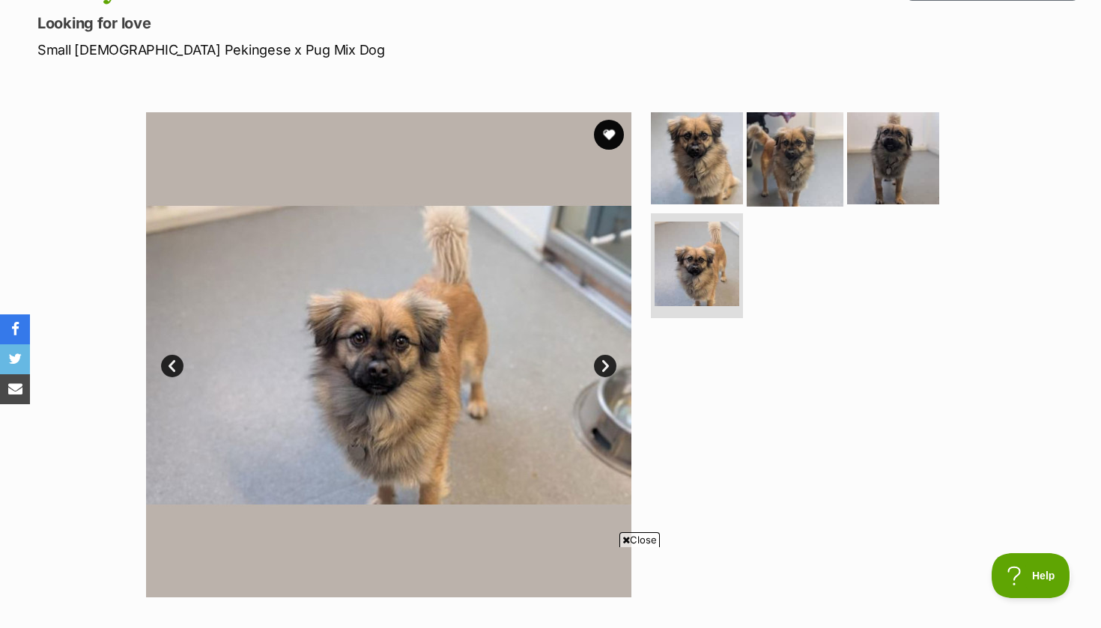
click at [785, 158] on img at bounding box center [795, 157] width 97 height 97
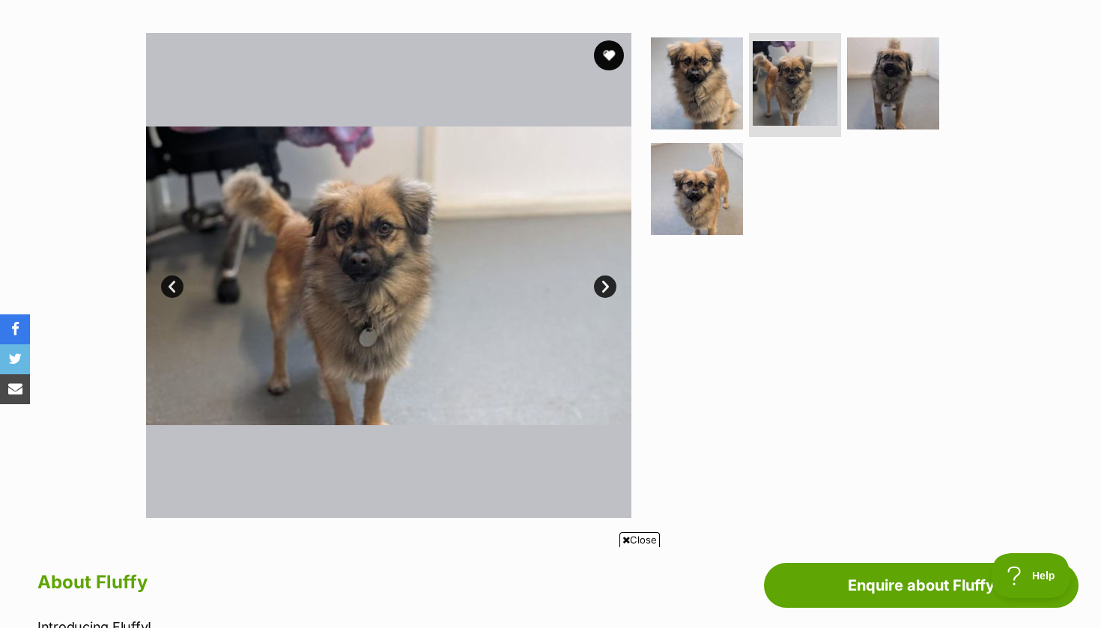
scroll to position [270, 0]
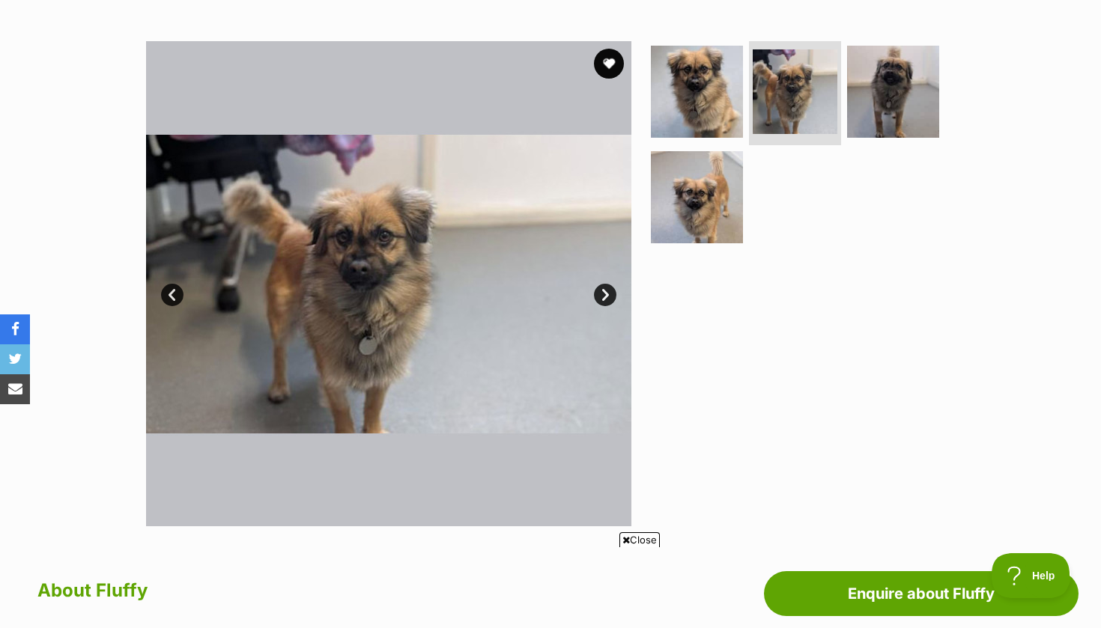
click at [596, 295] on link "Next" at bounding box center [605, 295] width 22 height 22
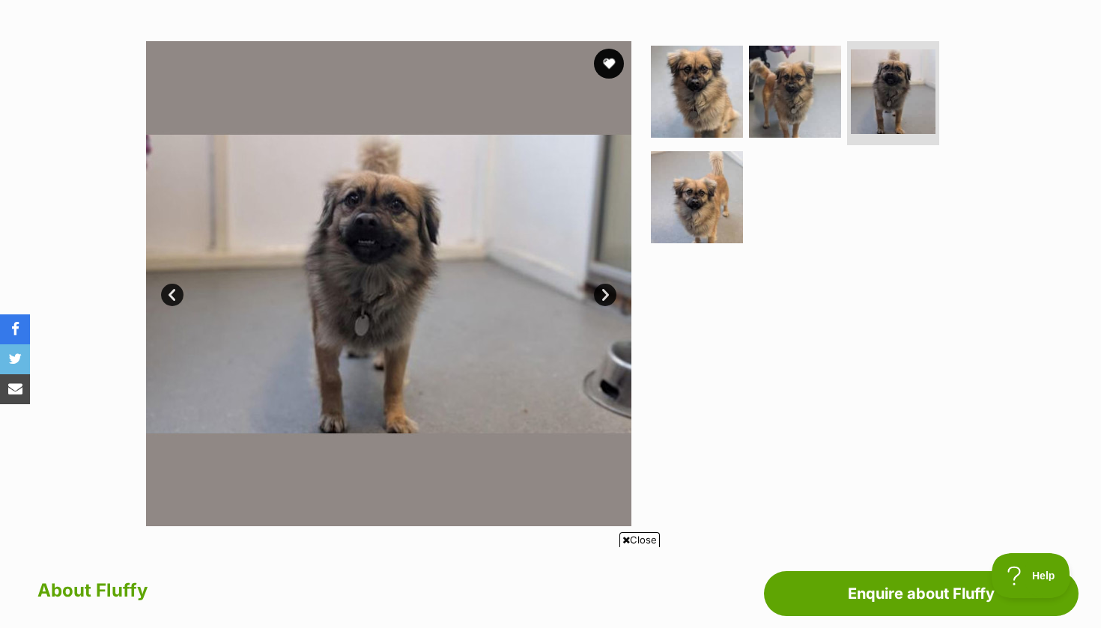
click at [599, 296] on link "Next" at bounding box center [605, 295] width 22 height 22
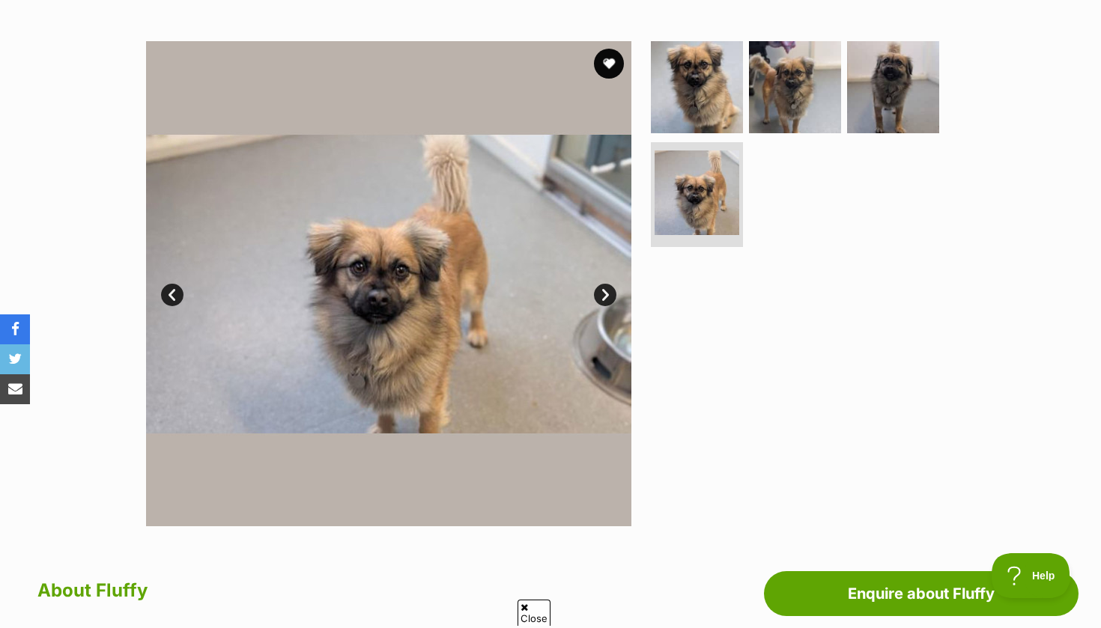
click at [599, 296] on link "Next" at bounding box center [605, 295] width 22 height 22
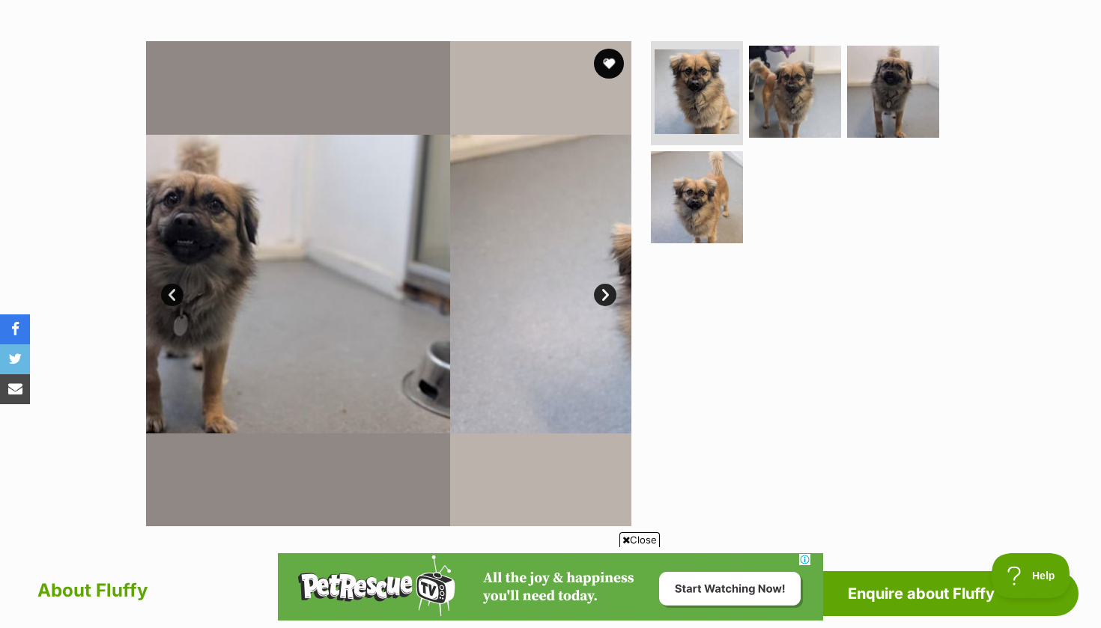
scroll to position [0, 0]
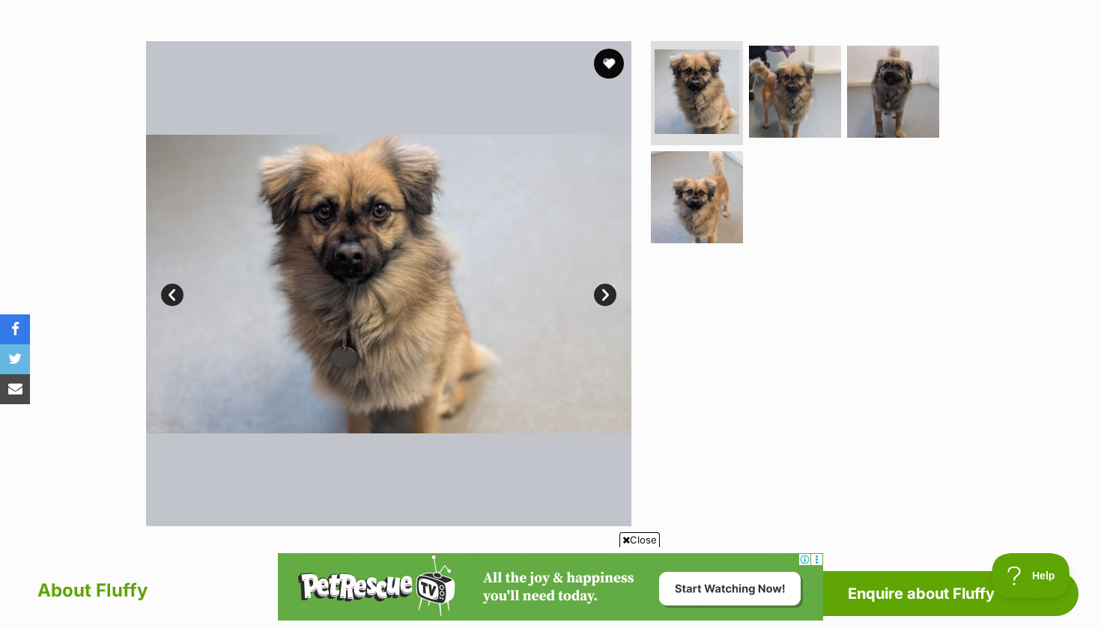
click at [599, 296] on link "Next" at bounding box center [605, 295] width 22 height 22
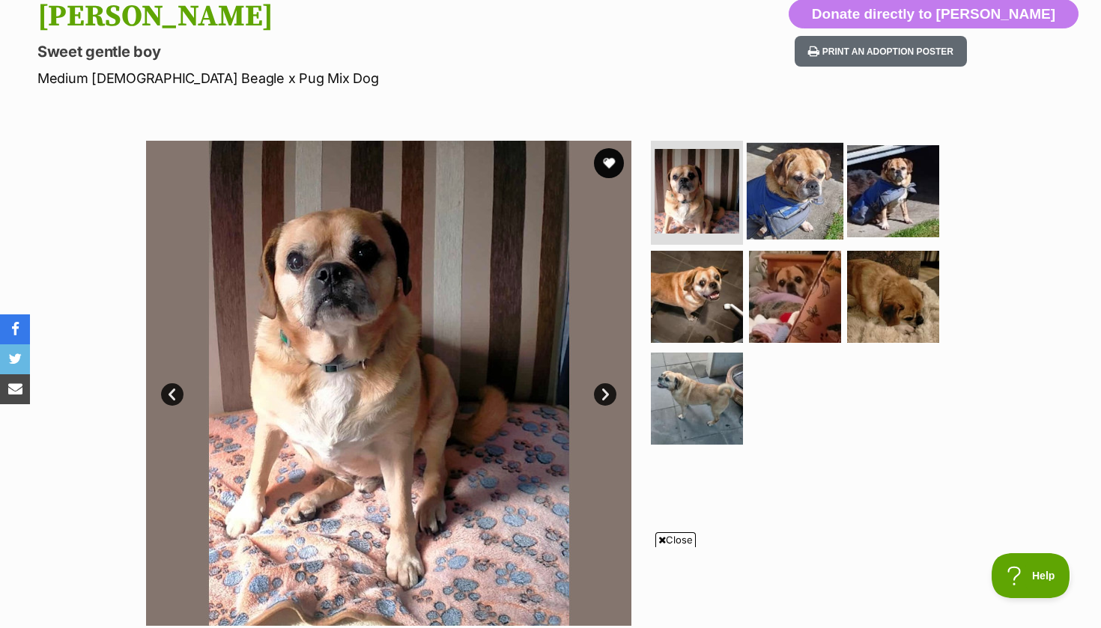
click at [811, 185] on img at bounding box center [795, 190] width 97 height 97
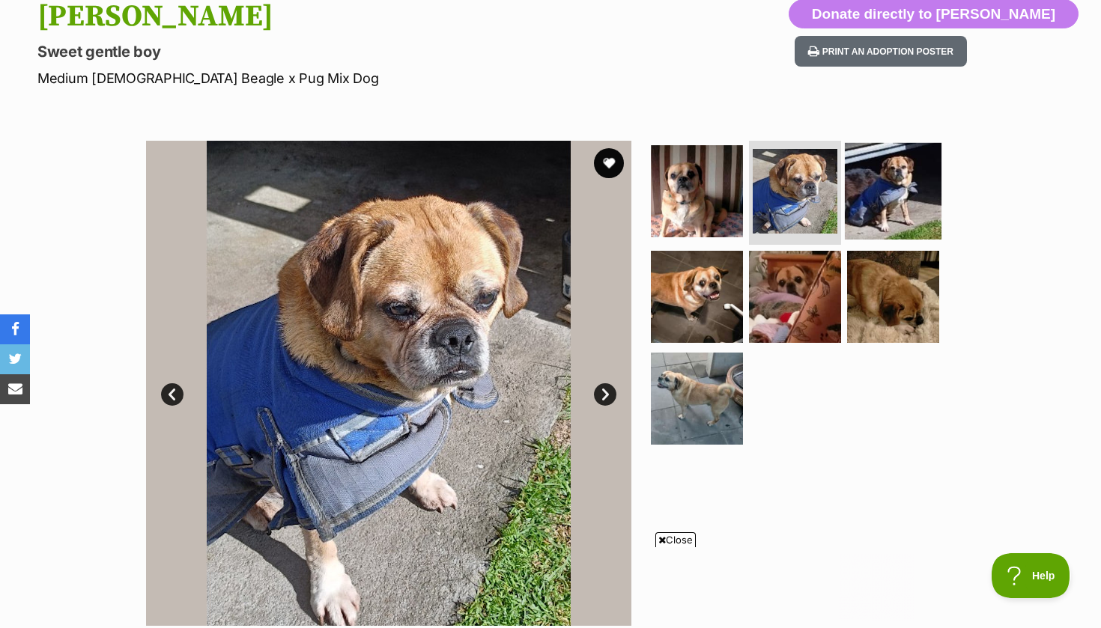
click at [862, 194] on img at bounding box center [893, 190] width 97 height 97
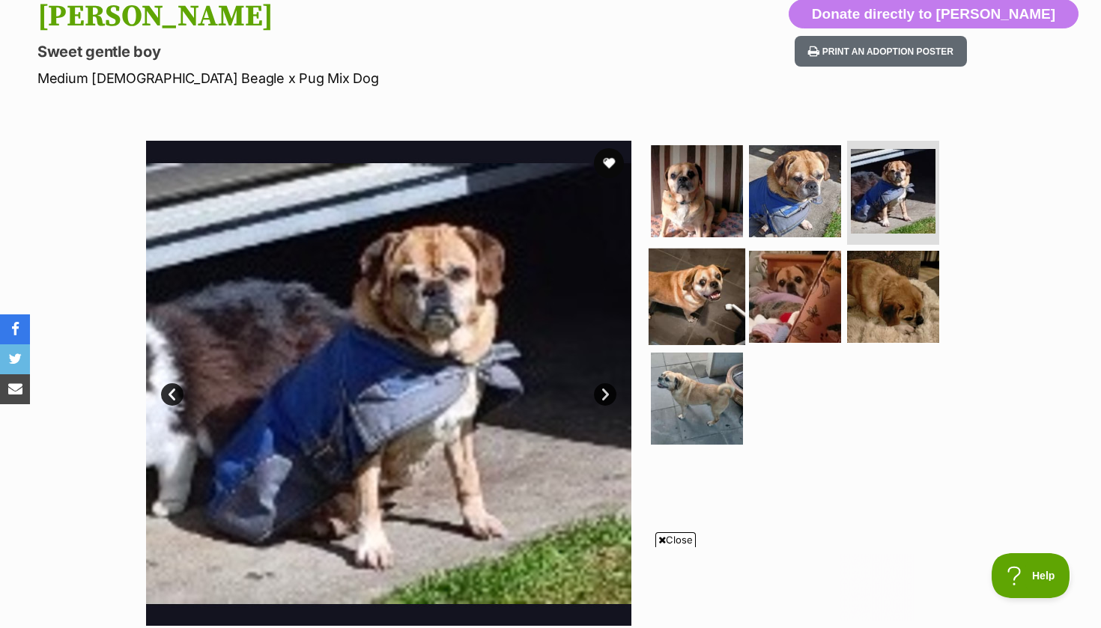
click at [712, 297] on img at bounding box center [697, 297] width 97 height 97
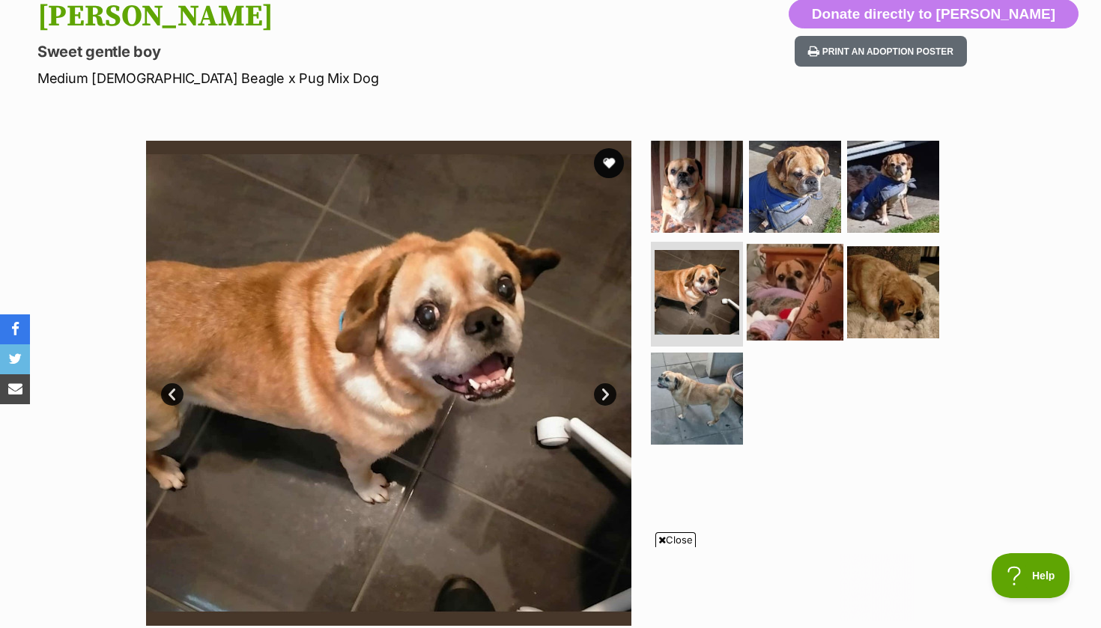
click at [774, 296] on img at bounding box center [795, 292] width 97 height 97
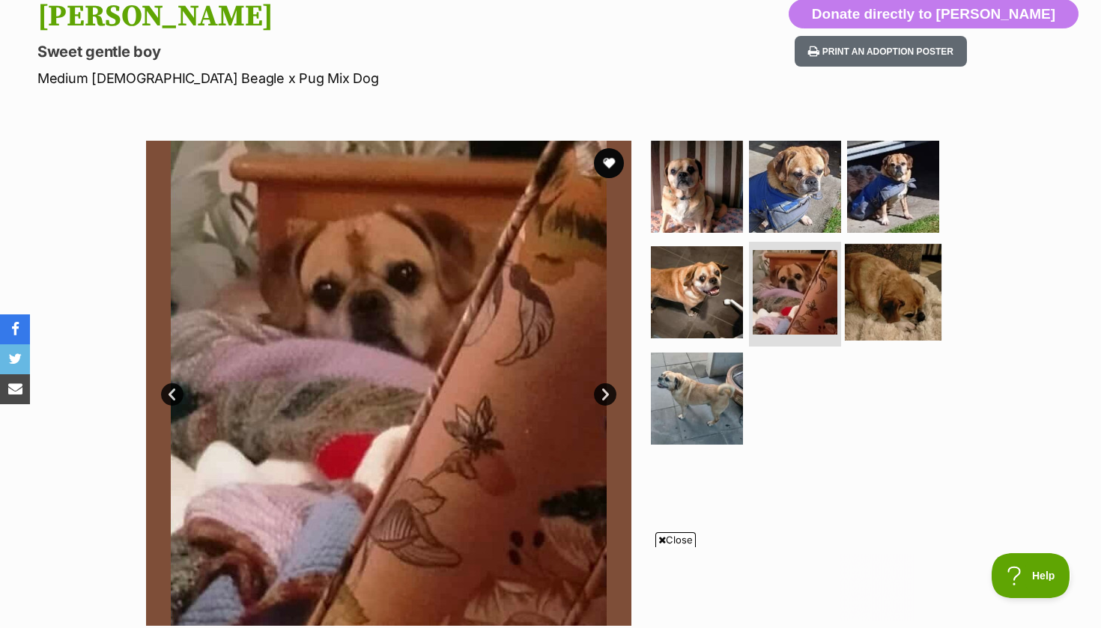
click at [873, 296] on img at bounding box center [893, 292] width 97 height 97
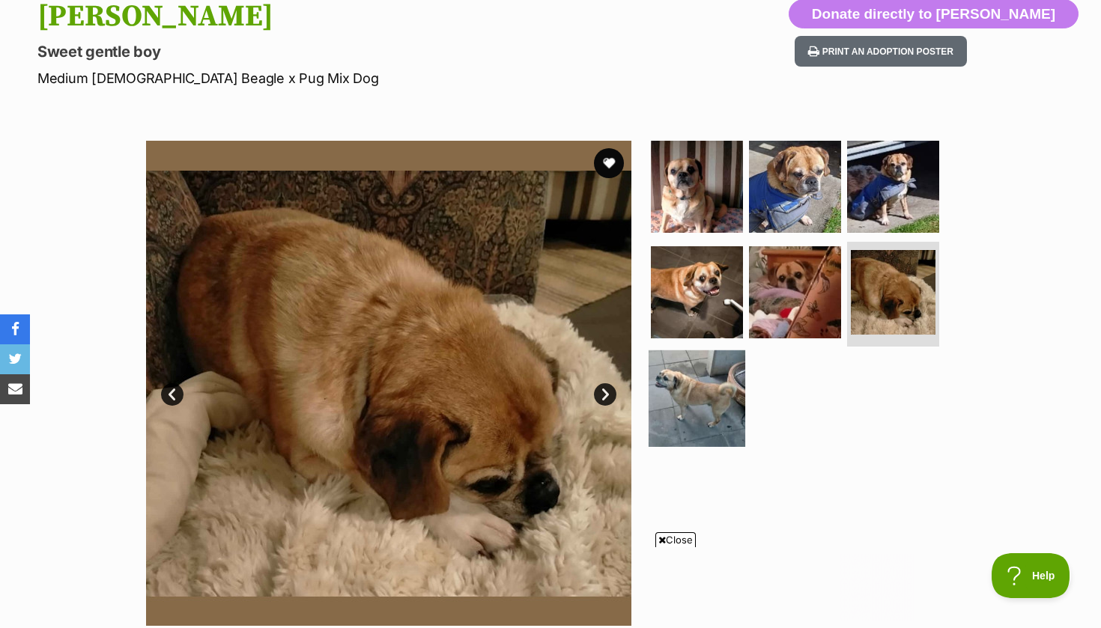
click at [685, 403] on img at bounding box center [697, 399] width 97 height 97
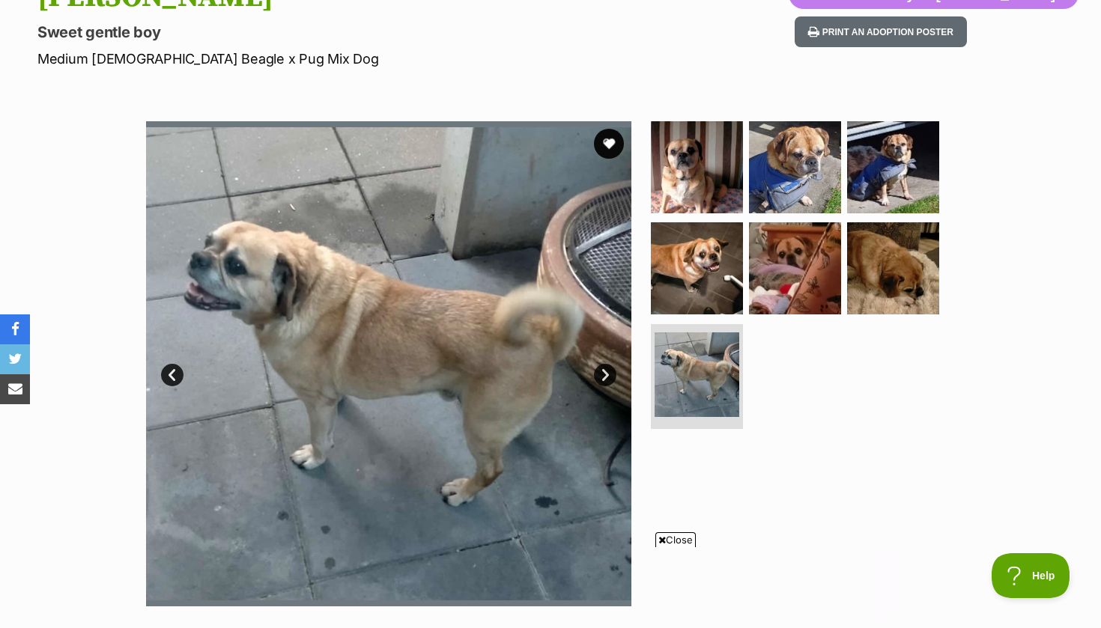
click at [673, 540] on span "Close" at bounding box center [675, 540] width 40 height 15
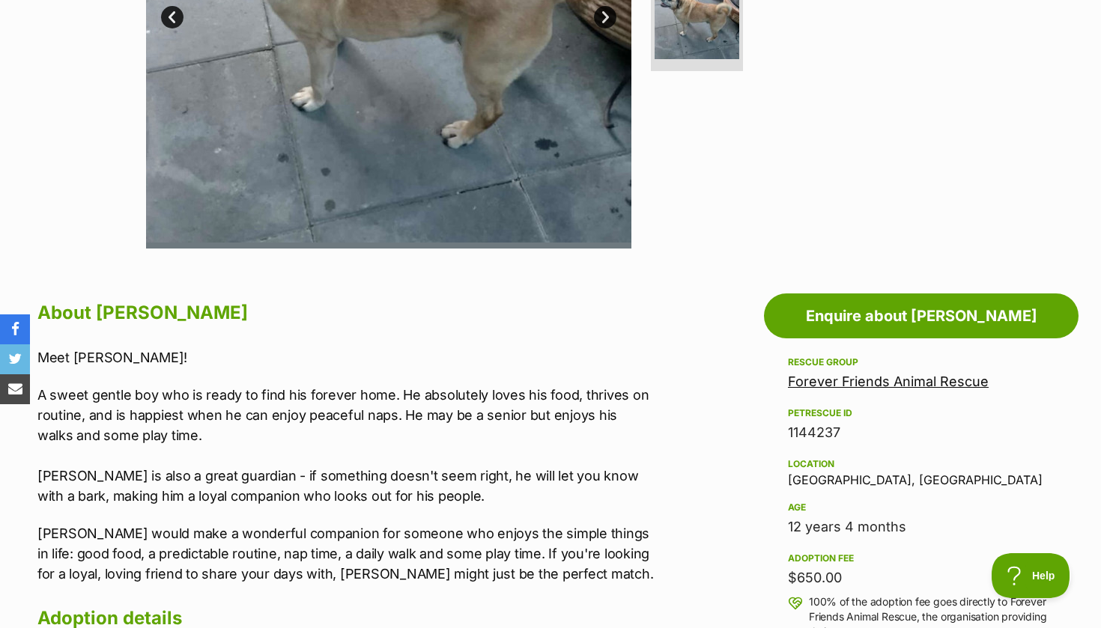
scroll to position [822, 0]
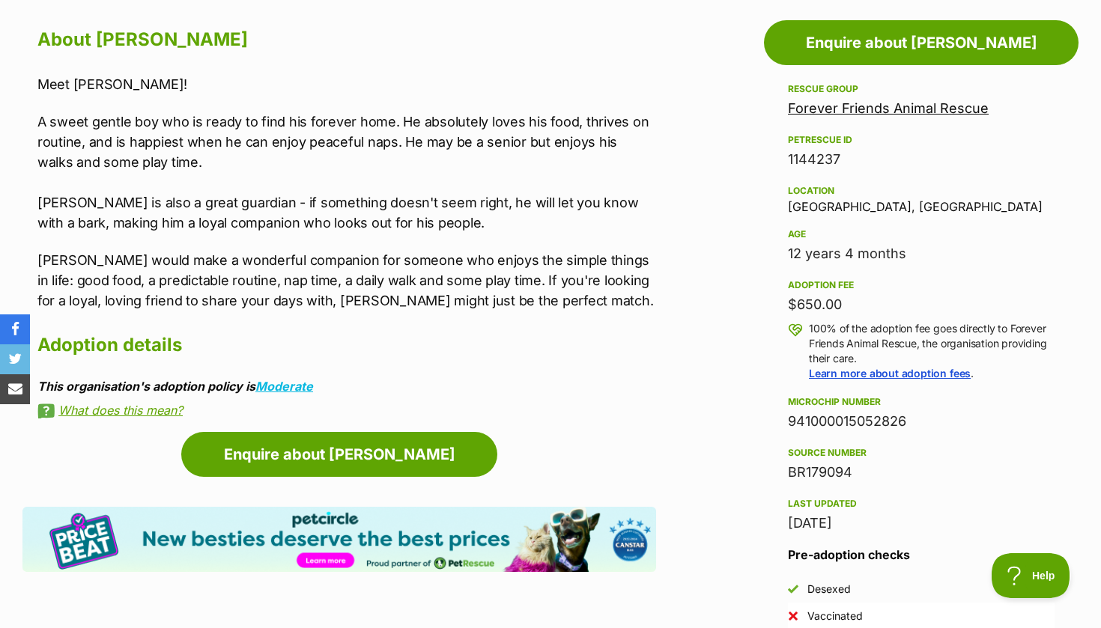
click at [834, 107] on link "Forever Friends Animal Rescue" at bounding box center [888, 108] width 201 height 16
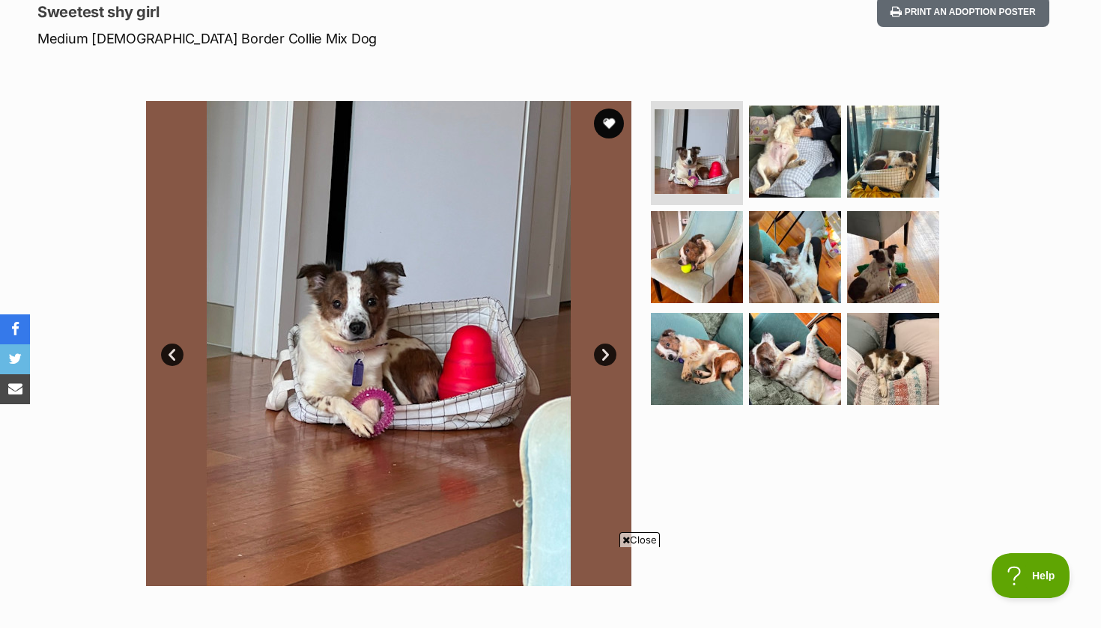
click at [602, 352] on link "Next" at bounding box center [605, 355] width 22 height 22
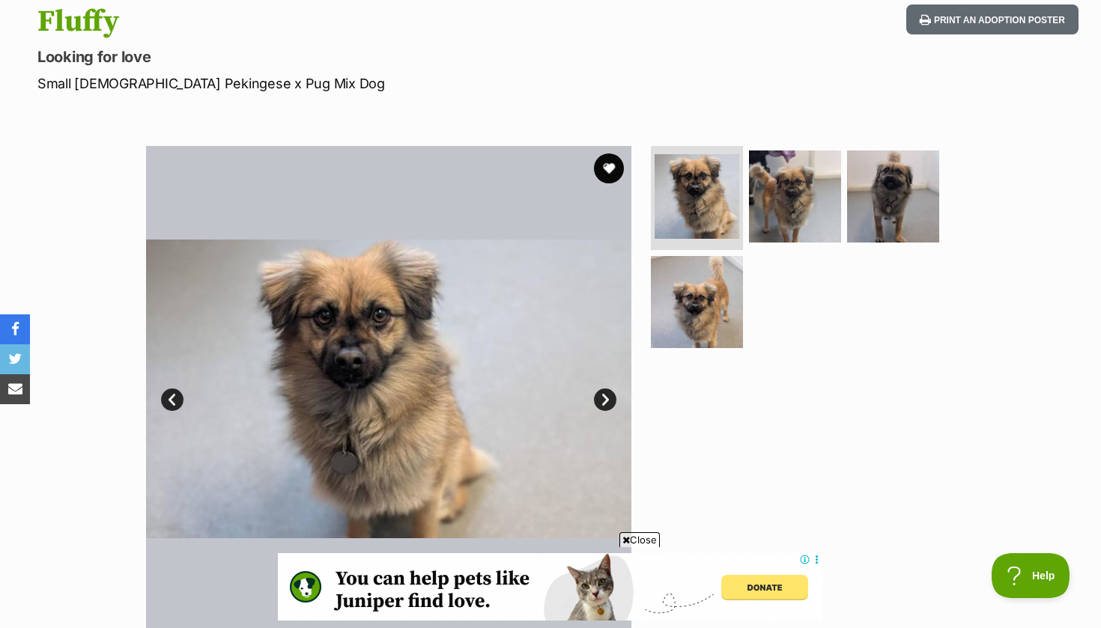
scroll to position [160, 0]
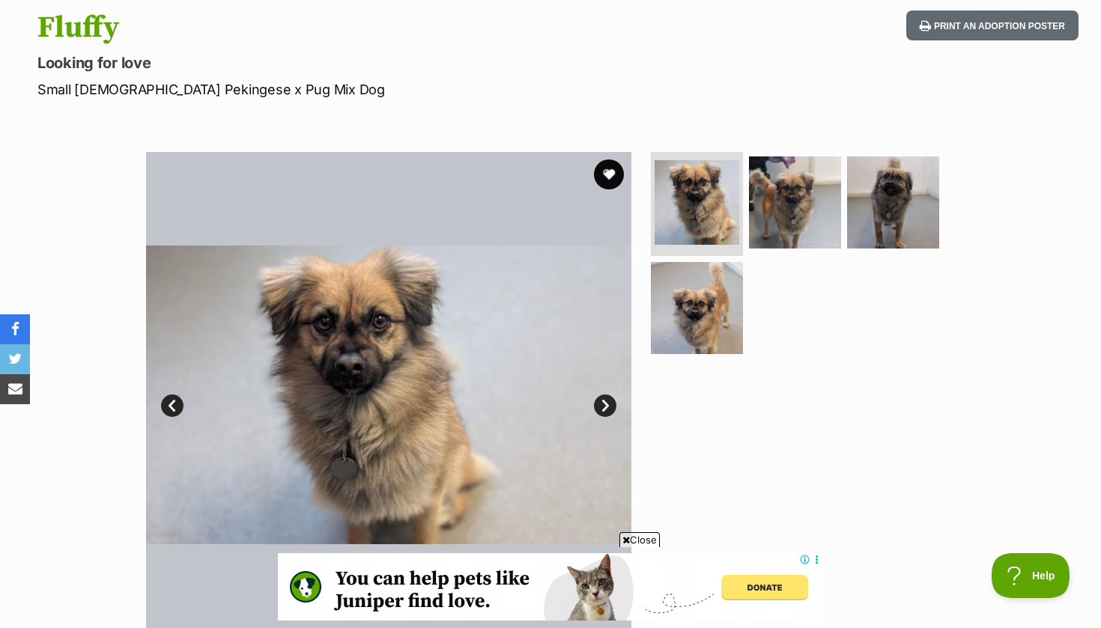
click at [610, 392] on img at bounding box center [388, 394] width 485 height 485
click at [610, 398] on link "Next" at bounding box center [605, 406] width 22 height 22
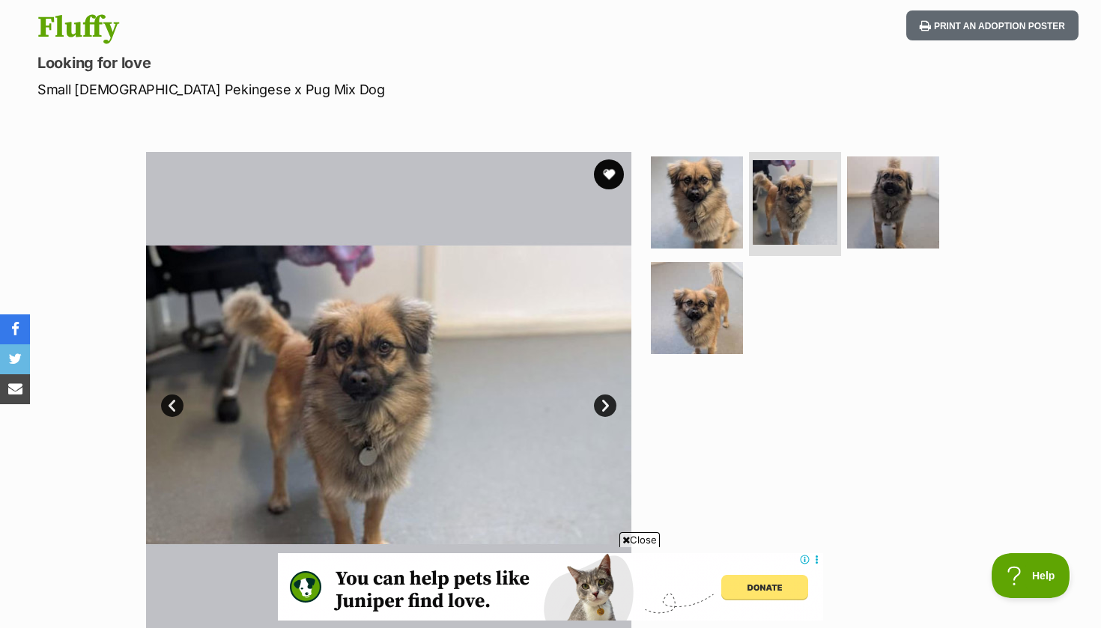
scroll to position [177, 0]
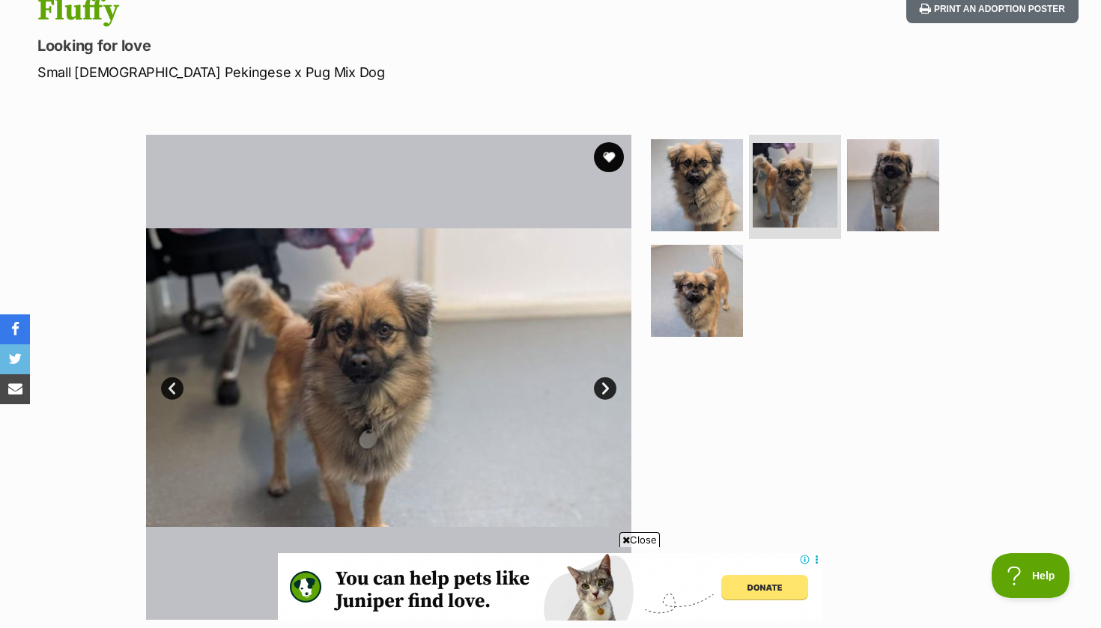
click at [608, 388] on link "Next" at bounding box center [605, 388] width 22 height 22
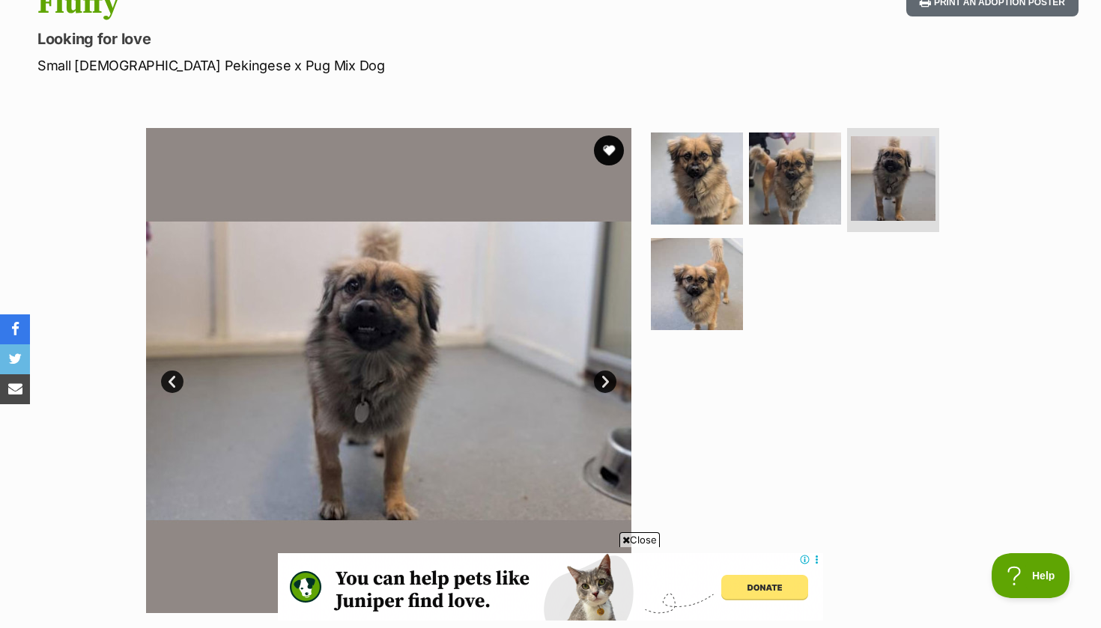
scroll to position [185, 0]
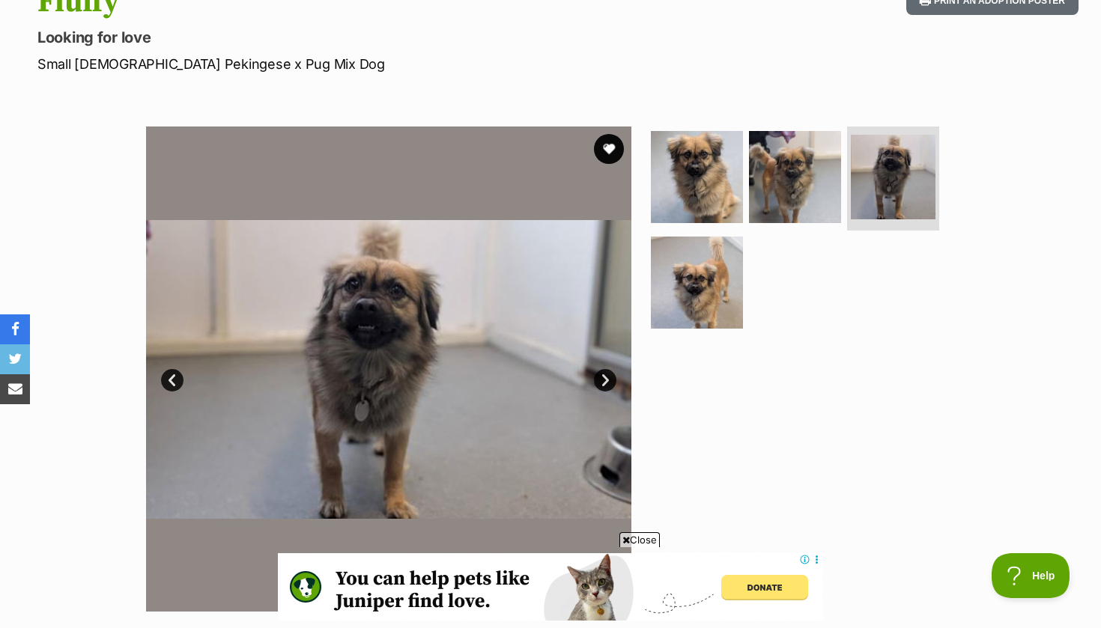
click at [604, 374] on link "Next" at bounding box center [605, 380] width 22 height 22
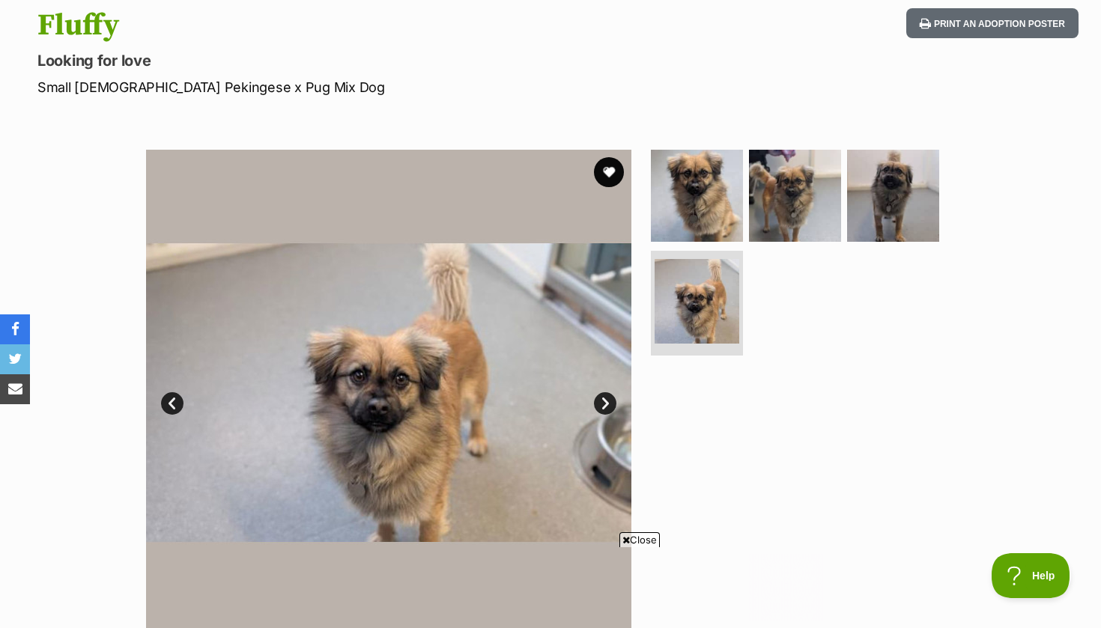
scroll to position [0, 0]
click at [792, 219] on img at bounding box center [795, 195] width 97 height 97
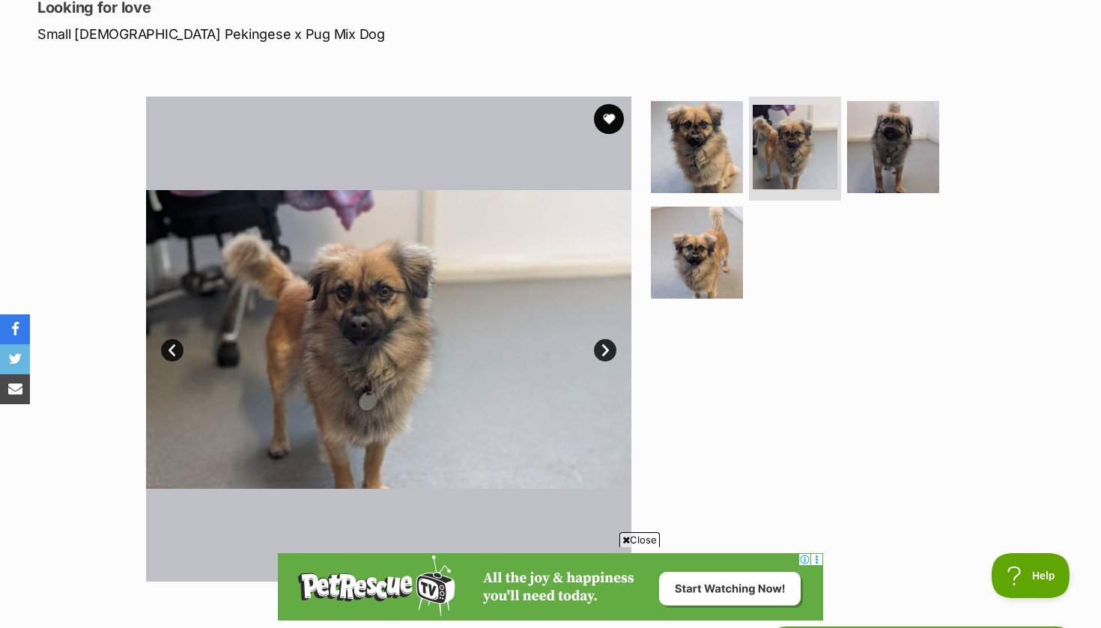
scroll to position [217, 0]
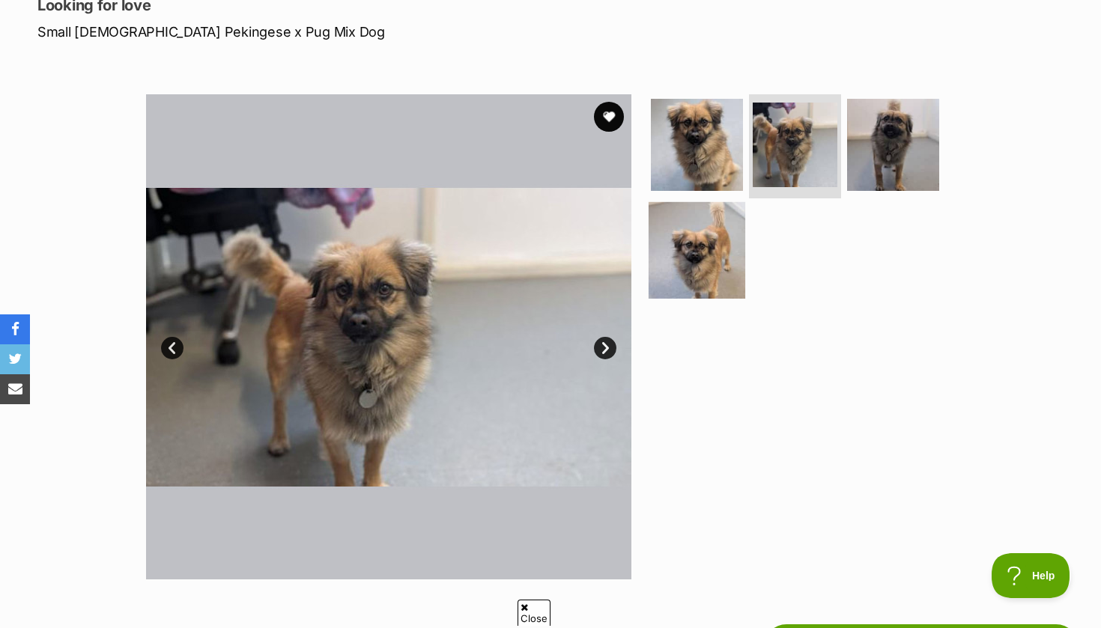
click at [685, 266] on img at bounding box center [697, 250] width 97 height 97
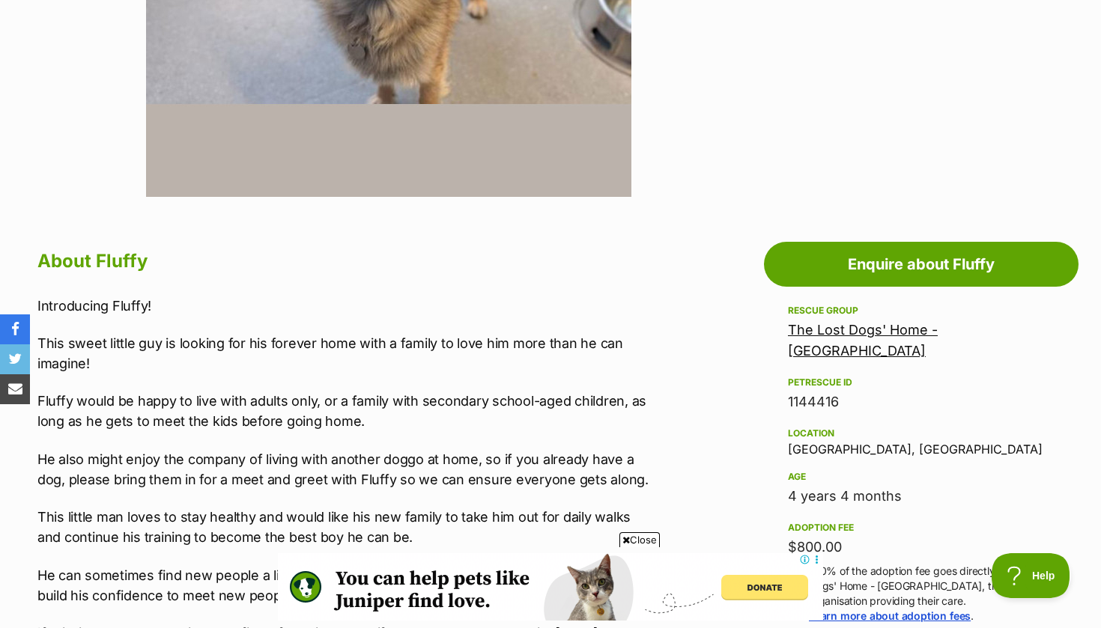
scroll to position [595, 0]
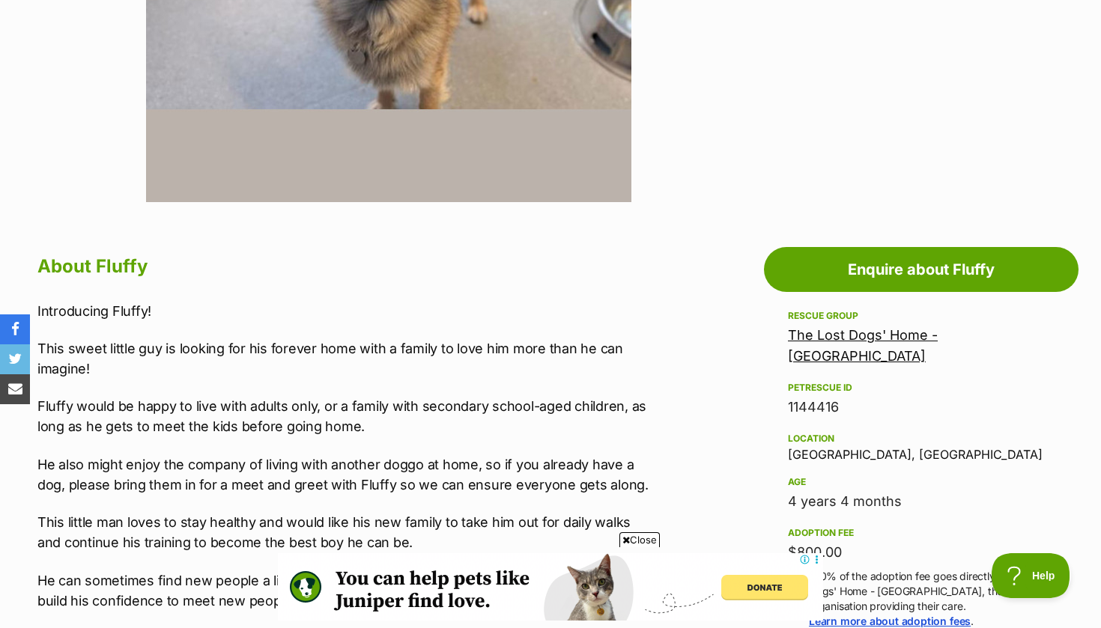
click at [844, 335] on link "The Lost Dogs' Home - North Melbourne" at bounding box center [863, 345] width 150 height 37
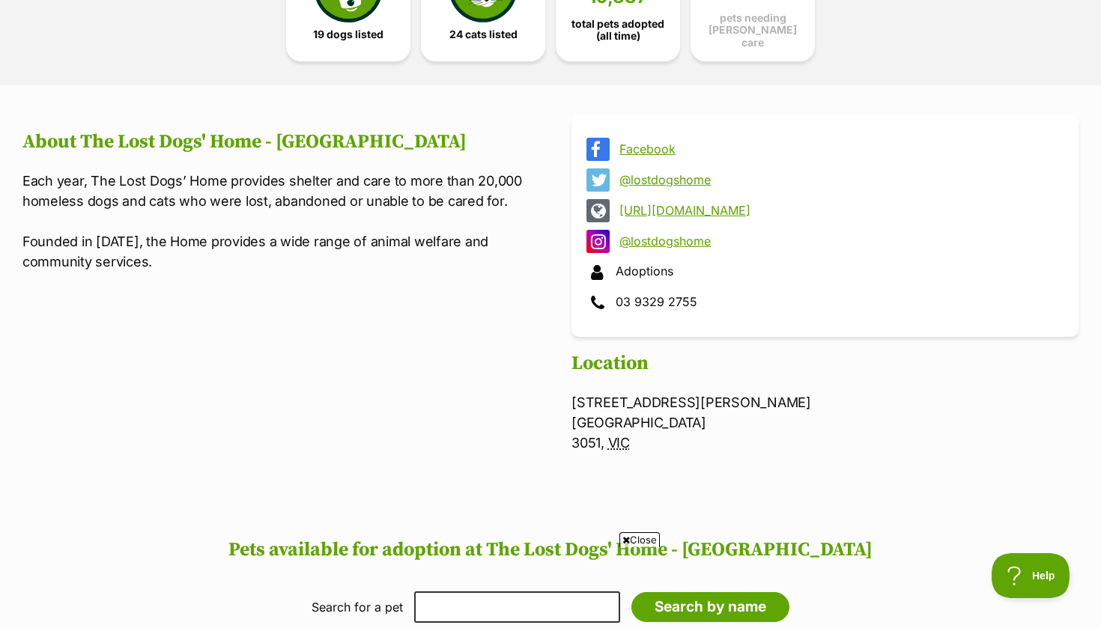
scroll to position [466, 0]
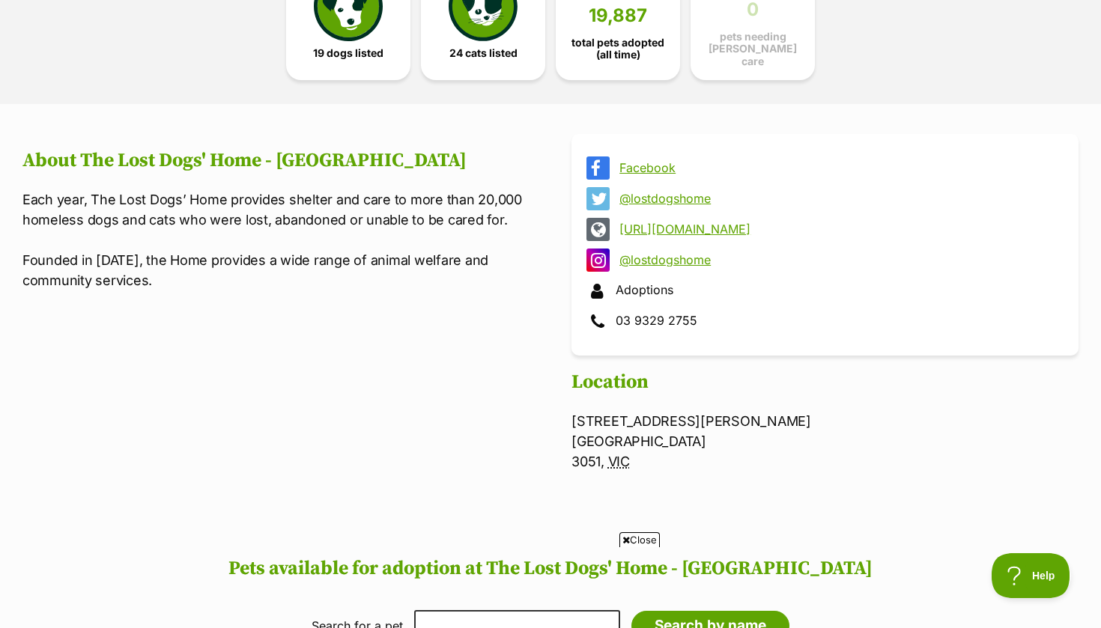
click at [670, 254] on link "@lostdogshome" at bounding box center [838, 259] width 438 height 13
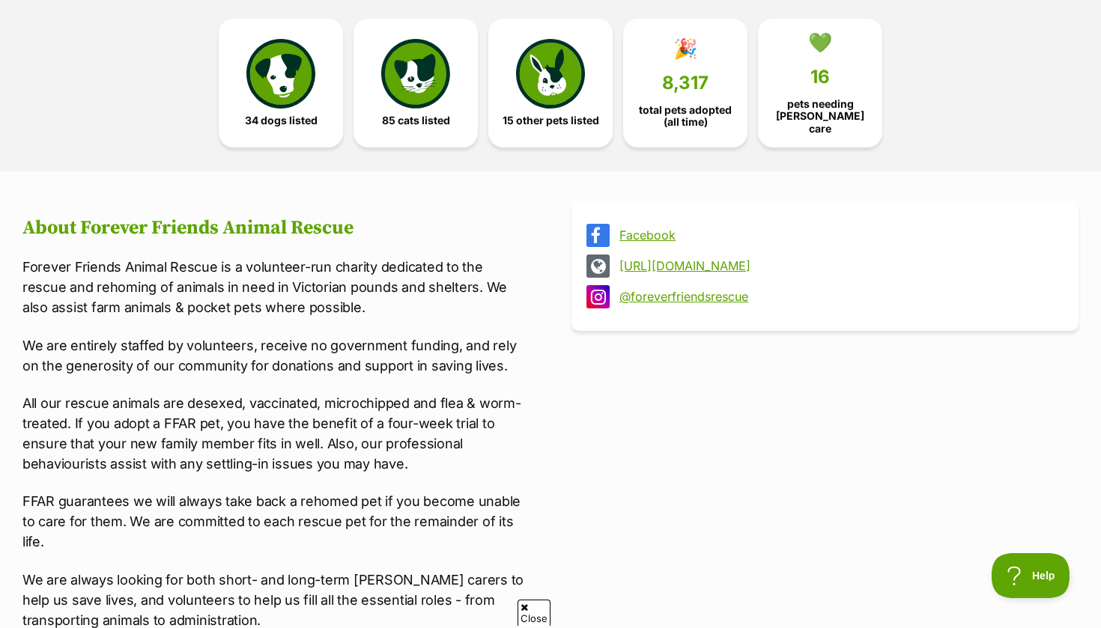
scroll to position [400, 0]
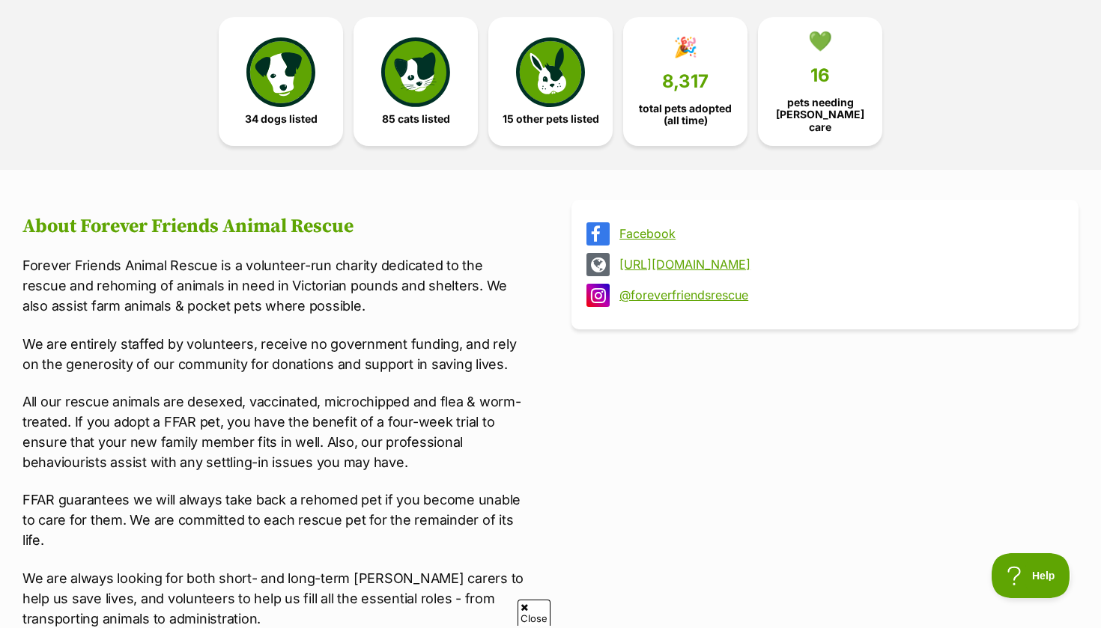
click at [649, 228] on link "Facebook" at bounding box center [838, 233] width 438 height 13
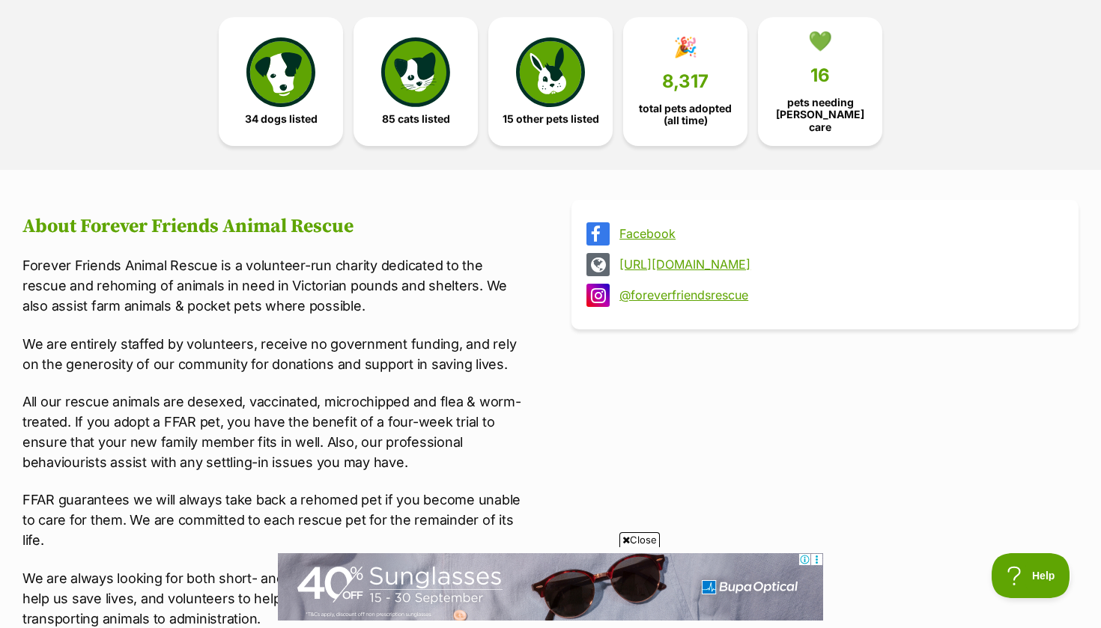
scroll to position [0, 0]
